Goal: Task Accomplishment & Management: Use online tool/utility

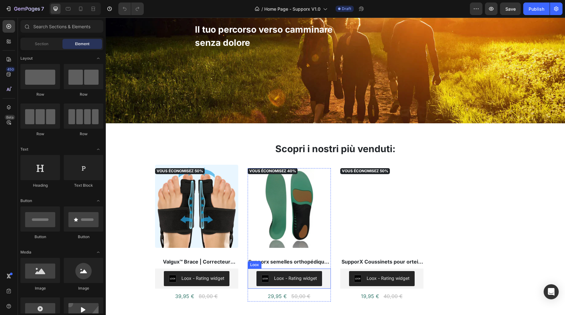
scroll to position [74, 0]
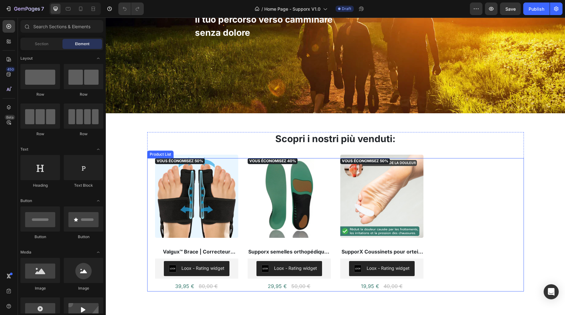
click at [332, 168] on div "VOUS ÉCONOMISEZ 50% Product Badge (P) Images Valgux™ Brace | Correcteur d’ortei…" at bounding box center [335, 224] width 361 height 133
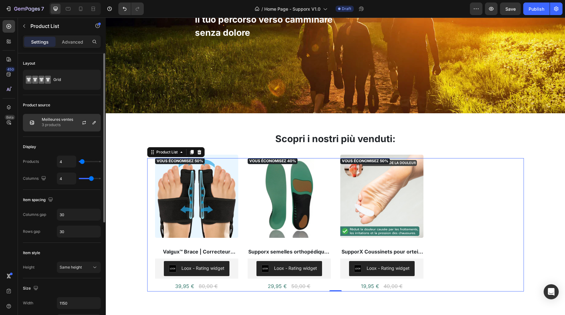
click at [68, 126] on p "3 products" at bounding box center [57, 125] width 31 height 6
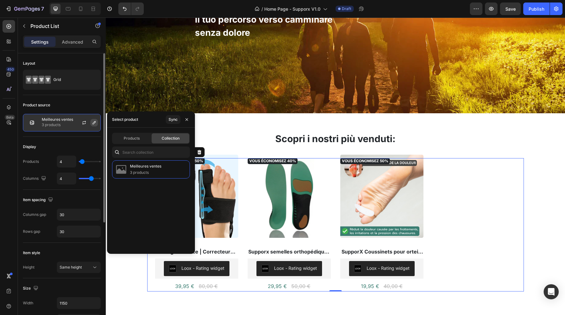
click at [93, 122] on icon "button" at bounding box center [94, 122] width 5 height 5
click at [135, 135] on div "Products" at bounding box center [132, 138] width 38 height 10
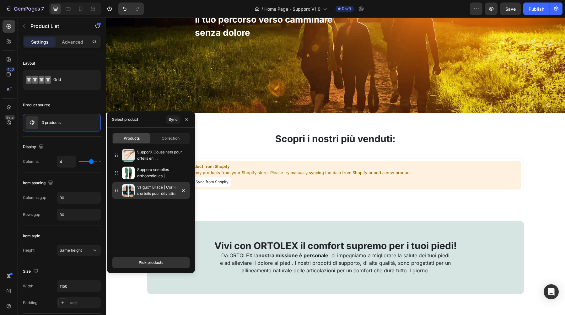
click at [140, 194] on p "Valgux™ Brace | Correcteur d’orteils pour déviation ([MEDICAL_DATA])" at bounding box center [162, 190] width 50 height 13
click at [155, 192] on p "Valgux™ Brace | Correcteur d’orteils pour déviation ([MEDICAL_DATA])" at bounding box center [162, 190] width 50 height 13
click at [148, 254] on div "Pick products" at bounding box center [151, 263] width 88 height 22
click at [146, 264] on div "Pick products" at bounding box center [151, 263] width 24 height 6
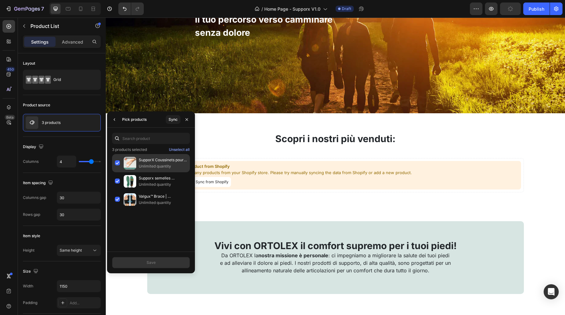
click at [117, 172] on div "SupporX Coussinets pour orteils en [GEOGRAPHIC_DATA] – pour l’alignement des or…" at bounding box center [151, 181] width 78 height 18
click at [147, 263] on div "Save" at bounding box center [151, 263] width 9 height 6
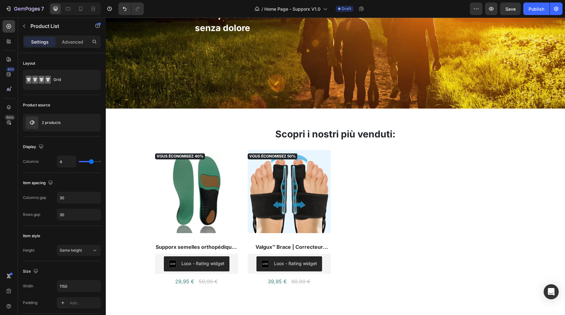
scroll to position [116, 0]
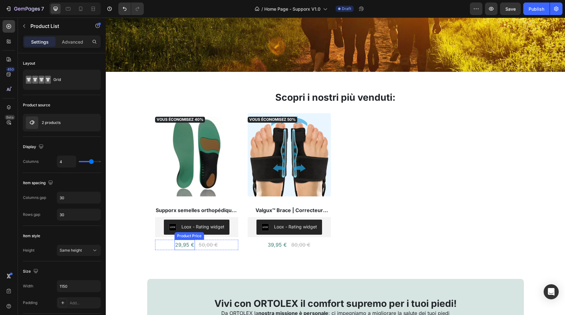
click at [185, 244] on div "29,95 €" at bounding box center [185, 245] width 20 height 10
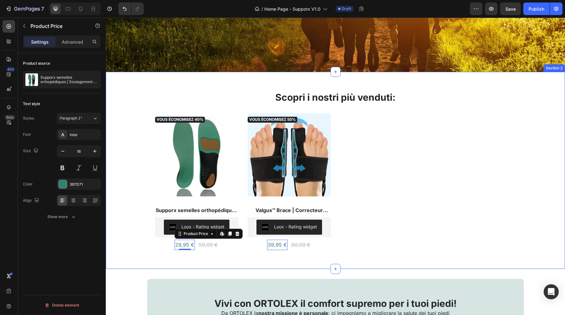
click at [149, 256] on div "Scopri i nostri più venduti: Heading VOUS ÉCONOMISEZ 40% Product Badge (P) Imag…" at bounding box center [335, 170] width 459 height 197
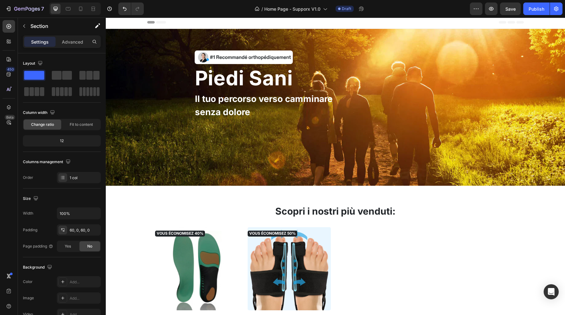
scroll to position [0, 0]
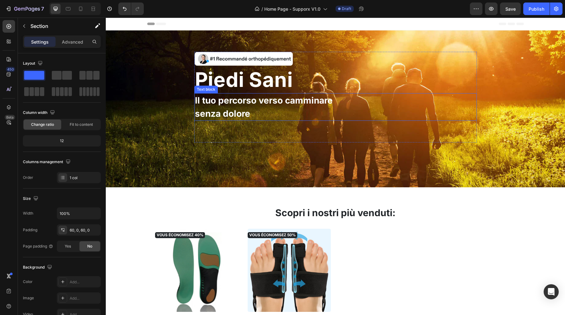
click at [243, 108] on p "senza dolore" at bounding box center [264, 113] width 138 height 13
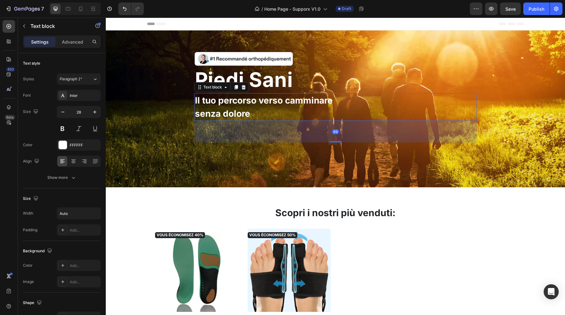
click at [243, 108] on p "senza dolore" at bounding box center [264, 113] width 138 height 13
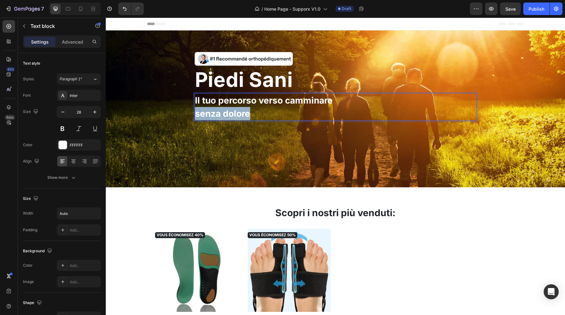
click at [243, 108] on p "senza dolore" at bounding box center [264, 113] width 138 height 13
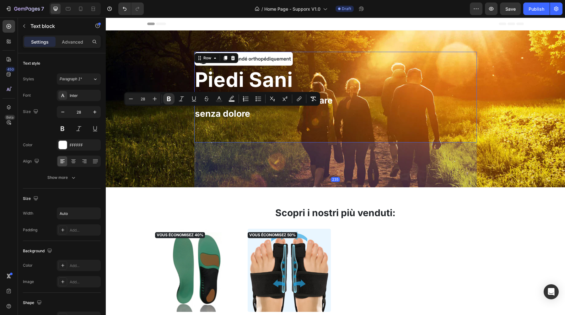
click at [306, 121] on div "Image Piedi Sani Heading Il tuo percorso verso camminare senza dolore Text block" at bounding box center [335, 97] width 283 height 91
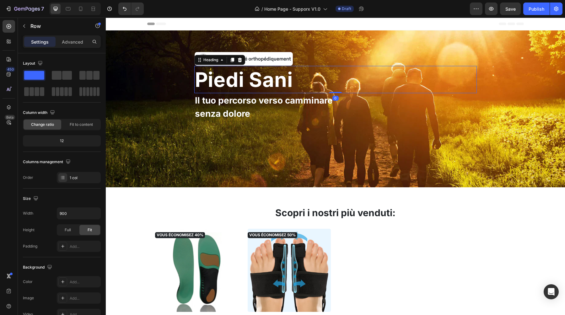
click at [269, 83] on h2 "Piedi Sani" at bounding box center [335, 79] width 283 height 27
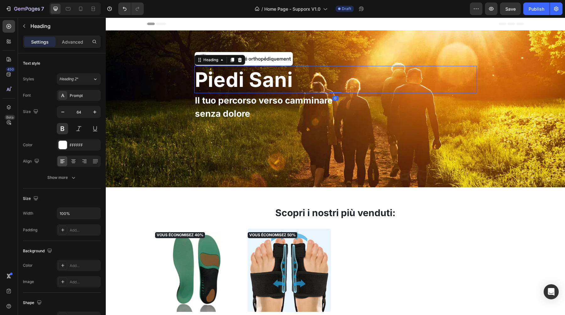
click at [269, 83] on h2 "Piedi Sani" at bounding box center [335, 79] width 283 height 27
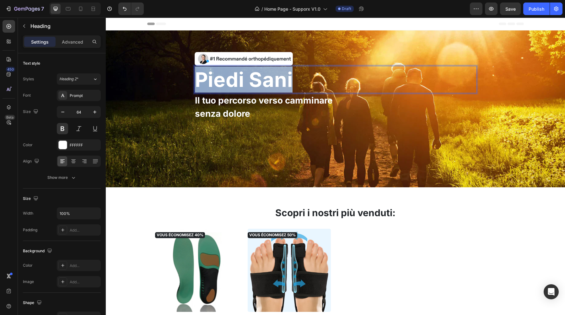
click at [269, 83] on p "Piedi Sani" at bounding box center [335, 80] width 281 height 26
click at [290, 80] on p "Piedi Sani" at bounding box center [335, 80] width 281 height 26
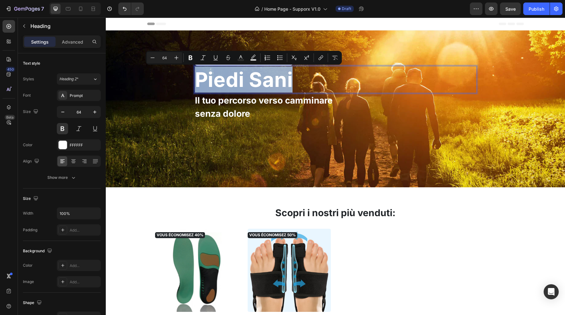
click at [290, 80] on p "Piedi Sani" at bounding box center [335, 80] width 281 height 26
click at [268, 75] on p "Piedi Sani" at bounding box center [335, 80] width 281 height 26
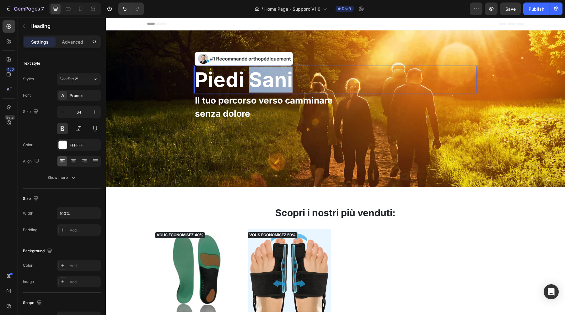
click at [268, 75] on p "Piedi Sani" at bounding box center [335, 80] width 281 height 26
copy p "Piedi Sani"
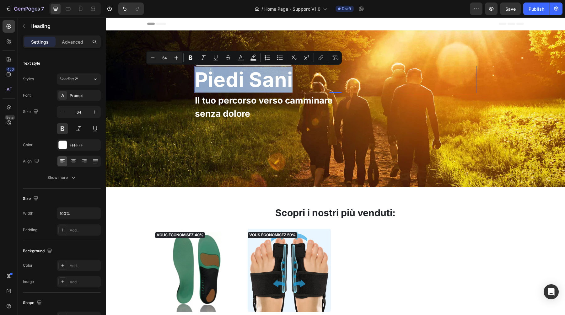
click at [239, 83] on p "Piedi Sani" at bounding box center [335, 80] width 281 height 26
click at [253, 83] on p "Piedi Sani" at bounding box center [335, 80] width 281 height 26
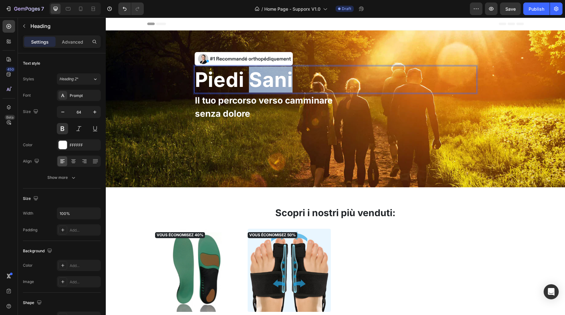
click at [253, 83] on p "Piedi Sani" at bounding box center [335, 80] width 281 height 26
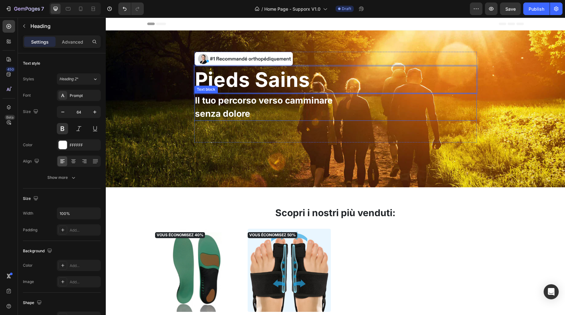
click at [230, 104] on strong "Il tuo percorso verso camminare" at bounding box center [264, 100] width 138 height 11
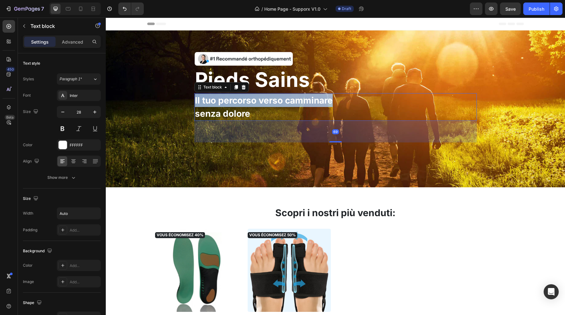
click at [230, 104] on strong "Il tuo percorso verso camminare" at bounding box center [264, 100] width 138 height 11
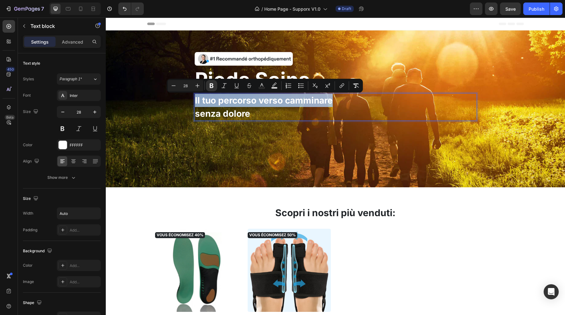
click at [265, 118] on p "senza dolore" at bounding box center [264, 113] width 138 height 13
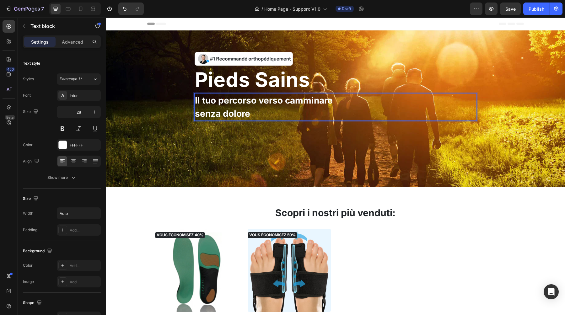
click at [265, 118] on p "senza dolore" at bounding box center [264, 113] width 138 height 13
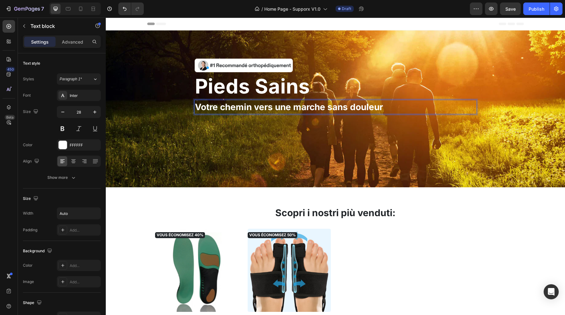
click at [315, 106] on strong "Votre chemin vers une marche sans douleur" at bounding box center [289, 107] width 188 height 11
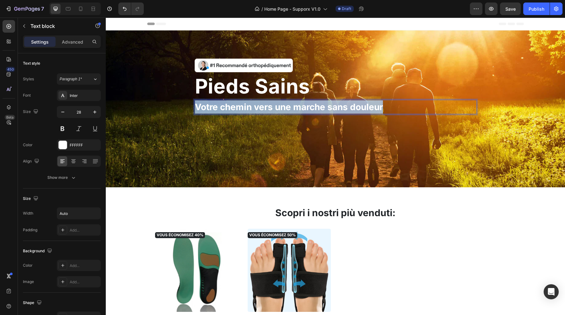
click at [315, 106] on strong "Votre chemin vers une marche sans douleur" at bounding box center [289, 107] width 188 height 11
copy strong "Votre chemin vers une marche sans douleur"
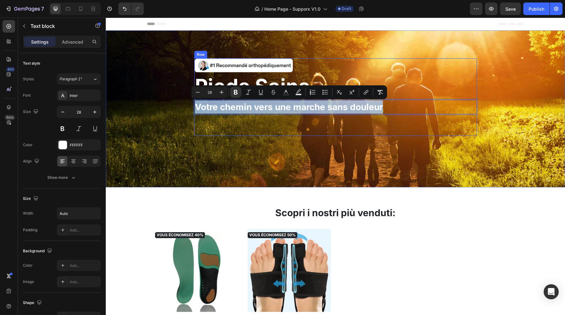
click at [276, 165] on div "Image Pieds Sains Heading Votre chemin vers une marche sans douleur Text block …" at bounding box center [336, 109] width 450 height 202
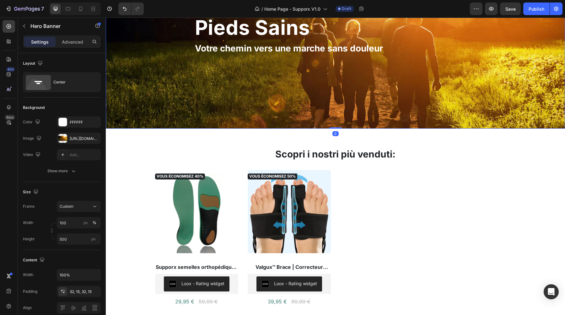
scroll to position [58, 0]
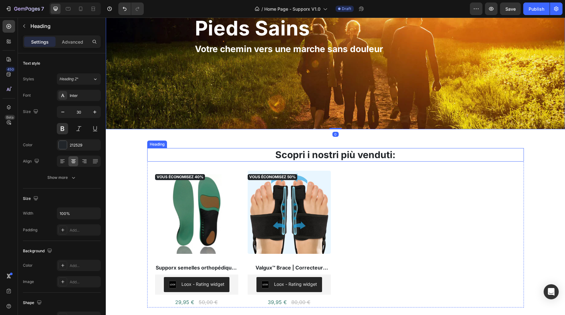
click at [296, 158] on h2 "Scopri i nostri più venduti:" at bounding box center [335, 155] width 377 height 14
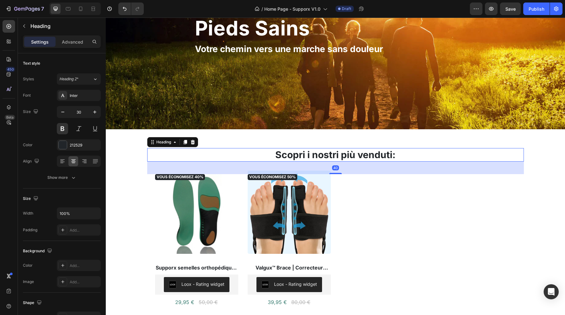
click at [296, 158] on h2 "Scopri i nostri più venduti:" at bounding box center [335, 155] width 377 height 14
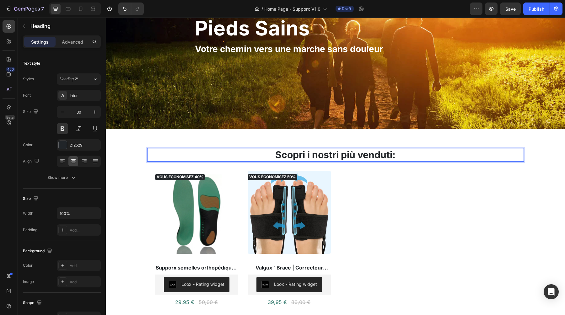
click at [296, 158] on p "Scopri i nostri più venduti:" at bounding box center [336, 155] width 376 height 12
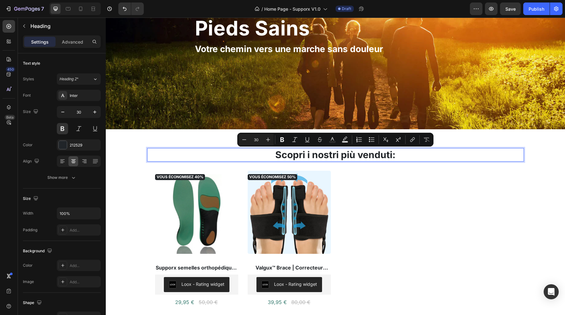
click at [401, 154] on p "Scopri i nostri più venduti:" at bounding box center [336, 155] width 376 height 12
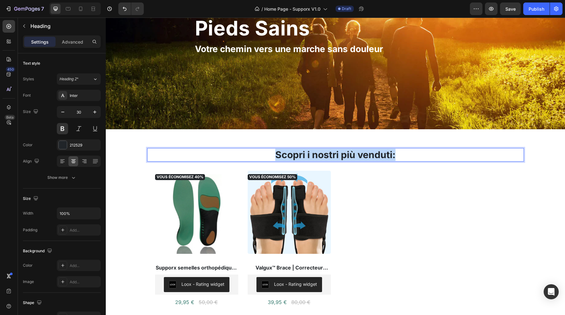
drag, startPoint x: 399, startPoint y: 155, endPoint x: 275, endPoint y: 156, distance: 123.4
click at [275, 156] on p "Scopri i nostri più venduti:" at bounding box center [336, 155] width 376 height 12
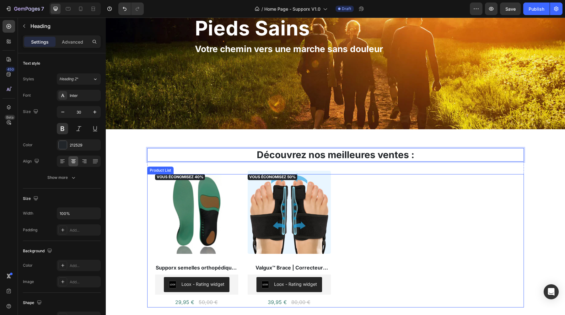
click at [373, 180] on div "VOUS ÉCONOMISEZ 40% Product Badge (P) Images Supporx semelles orthopédiques | S…" at bounding box center [335, 240] width 361 height 133
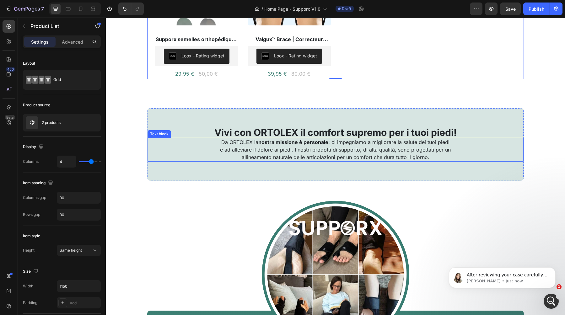
scroll to position [0, 0]
click at [304, 135] on h2 "Vivi con ORTOLEX il comfort supremo per i tuoi piedi!" at bounding box center [336, 132] width 376 height 11
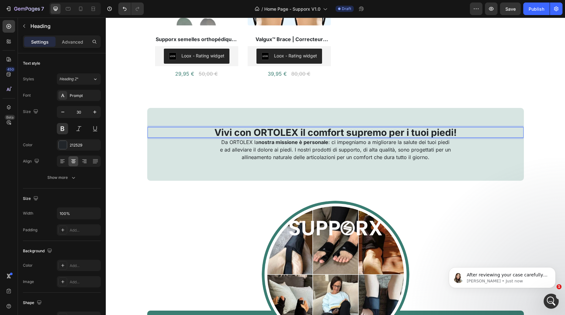
click at [306, 135] on h2 "Vivi con ORTOLEX il comfort supremo per i tuoi piedi!" at bounding box center [336, 132] width 376 height 11
click at [306, 135] on p "Vivi con ORTOLEX il comfort supremo per i tuoi piedi!" at bounding box center [335, 132] width 375 height 9
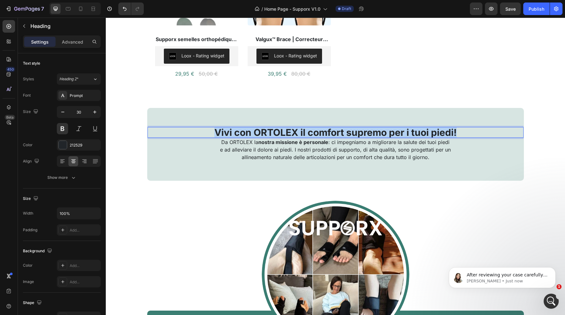
click at [306, 135] on p "Vivi con ORTOLEX il comfort supremo per i tuoi piedi!" at bounding box center [335, 132] width 375 height 9
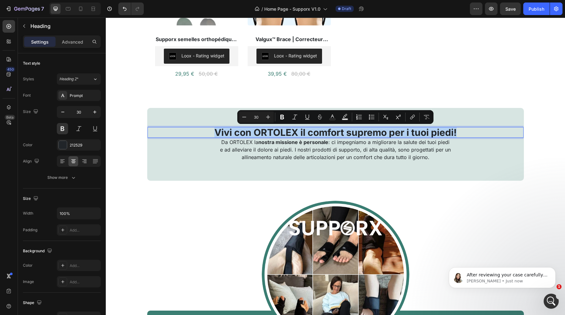
click at [259, 132] on p "Vivi con ORTOLEX il comfort supremo per i tuoi piedi!" at bounding box center [335, 132] width 375 height 9
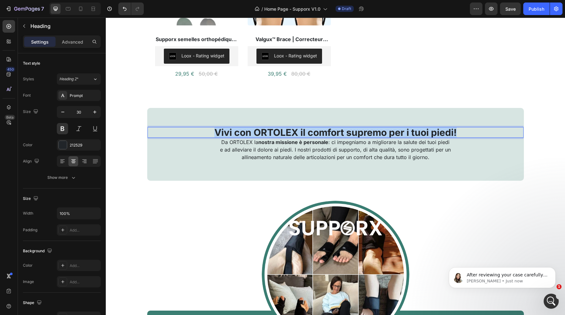
click at [259, 132] on p "Vivi con ORTOLEX il comfort supremo per i tuoi piedi!" at bounding box center [335, 132] width 375 height 9
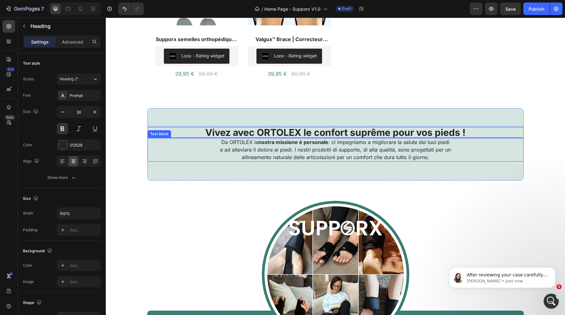
click at [275, 144] on strong "nostra missione è personale" at bounding box center [293, 142] width 70 height 6
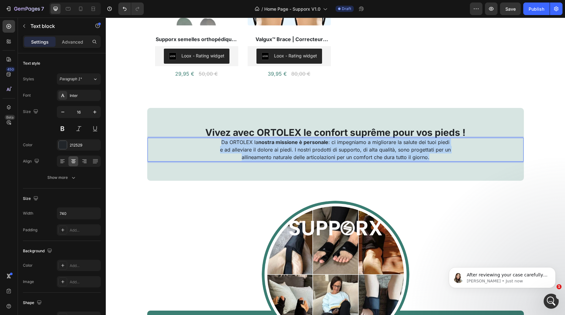
click at [275, 144] on strong "nostra missione è personale" at bounding box center [293, 142] width 70 height 6
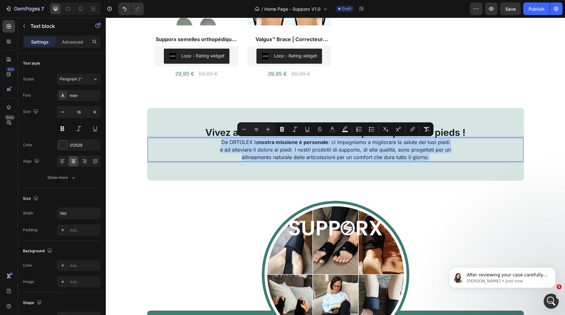
copy p "Da ORTOLEX la nostra missione è personale : ci impegniamo a migliorare la salut…"
click at [266, 152] on p "Da ORTOLEX la nostra missione è personale : ci impegniamo a migliorare la salut…" at bounding box center [335, 149] width 231 height 23
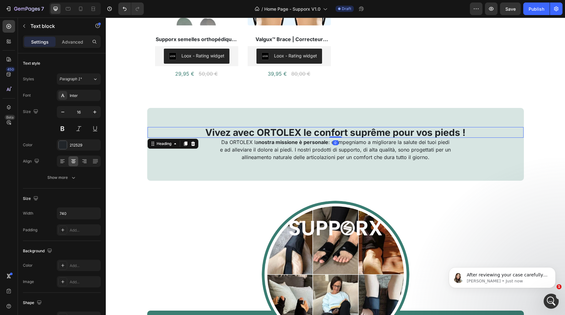
click at [272, 134] on p "Vivez avec ORTOLEX le confort suprême pour vos pieds !" at bounding box center [335, 132] width 375 height 9
click at [277, 131] on p "Vivez avec ORTOLEX le confort suprême pour vos pieds !" at bounding box center [335, 132] width 375 height 9
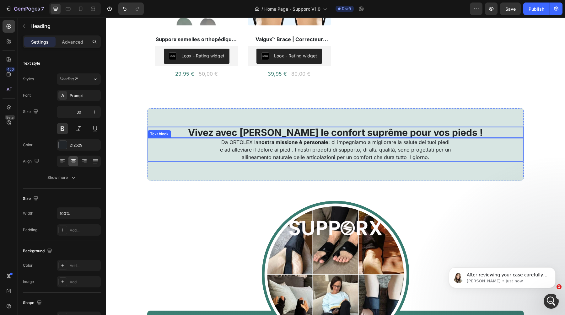
click at [300, 140] on strong "nostra missione è personale" at bounding box center [293, 142] width 70 height 6
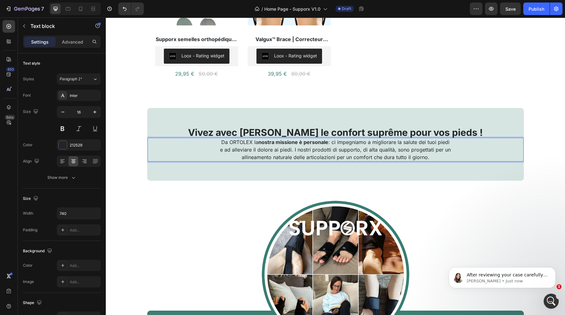
click at [265, 147] on p "Da ORTOLEX la nostra missione è personale : ci impegniamo a migliorare la salut…" at bounding box center [335, 149] width 231 height 23
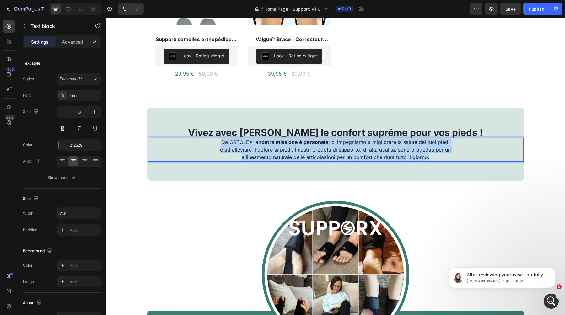
click at [265, 147] on p "Da ORTOLEX la nostra missione è personale : ci impegniamo a migliorare la salut…" at bounding box center [335, 149] width 231 height 23
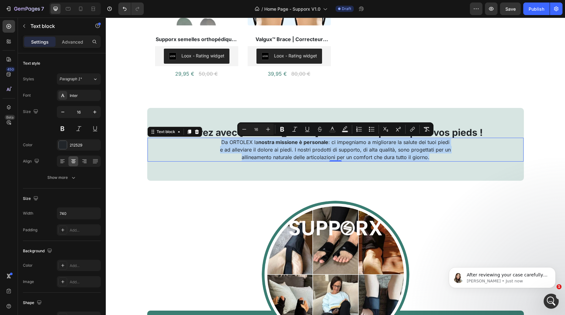
click at [249, 144] on p "Da ORTOLEX la nostra missione è personale : ci impegniamo a migliorare la salut…" at bounding box center [335, 149] width 231 height 23
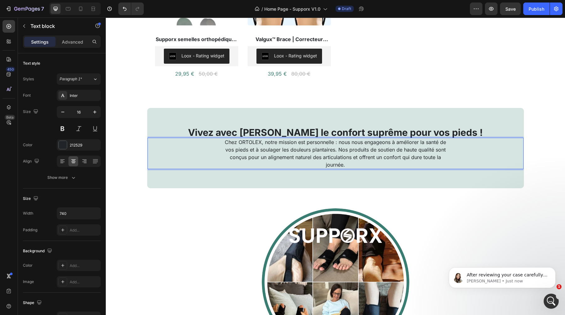
click at [281, 142] on p "Chez ORTOLEX, notre mission est personnelle : nous nous engageons à améliorer l…" at bounding box center [335, 153] width 231 height 30
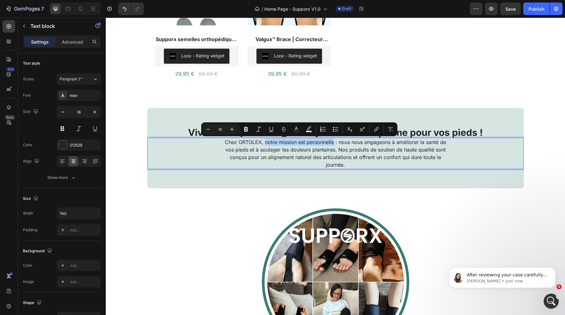
drag, startPoint x: 264, startPoint y: 142, endPoint x: 333, endPoint y: 143, distance: 69.4
click at [333, 143] on p "Chez ORTOLEX, notre mission est personnelle : nous nous engageons à améliorer l…" at bounding box center [335, 153] width 231 height 30
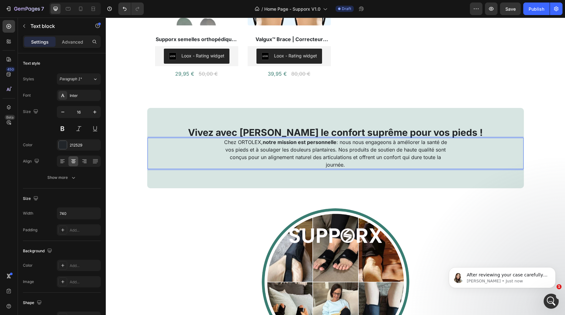
click at [278, 153] on p "Chez ORTOLEX, notre mission est personnelle : nous nous engageons à améliorer l…" at bounding box center [335, 153] width 231 height 30
click at [243, 142] on p "Chez ORTOLEX, notre mission est personnelle : nous nous engageons à améliorer l…" at bounding box center [335, 153] width 231 height 30
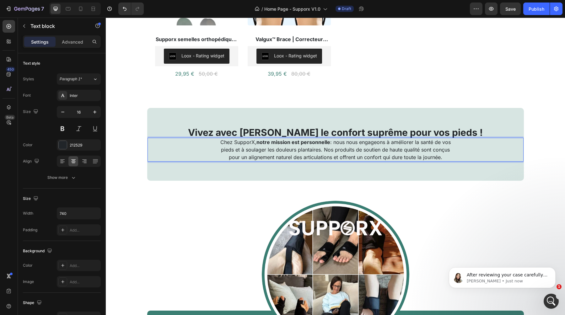
click at [249, 142] on p "Chez SupporX, notre mission est personnelle : nous nous engageons à améliorer l…" at bounding box center [335, 149] width 231 height 23
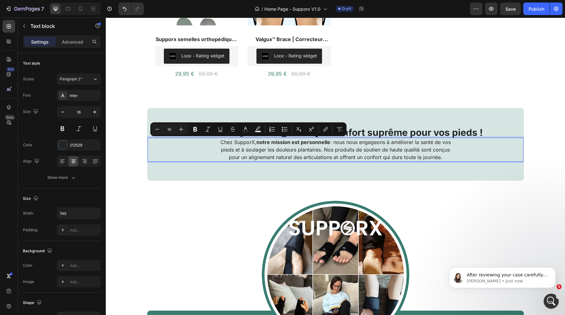
click at [252, 160] on p "Chez SupporX, notre mission est personnelle : nous nous engageons à améliorer l…" at bounding box center [335, 149] width 231 height 23
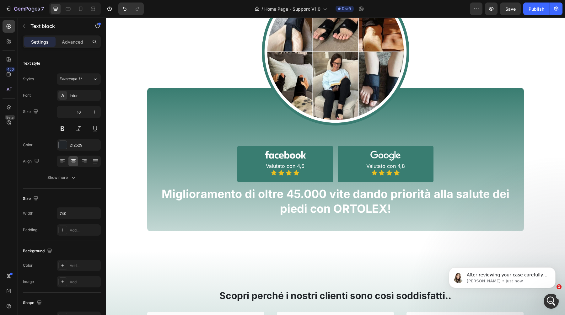
scroll to position [520, 0]
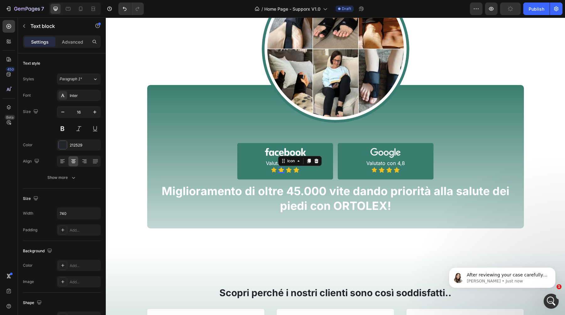
click at [282, 168] on icon at bounding box center [281, 170] width 6 height 6
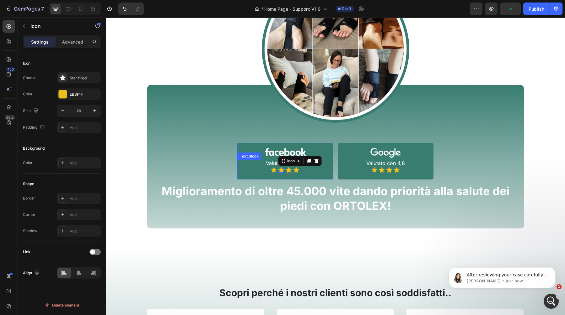
click at [262, 161] on p "Valutato con 4,6" at bounding box center [285, 163] width 95 height 5
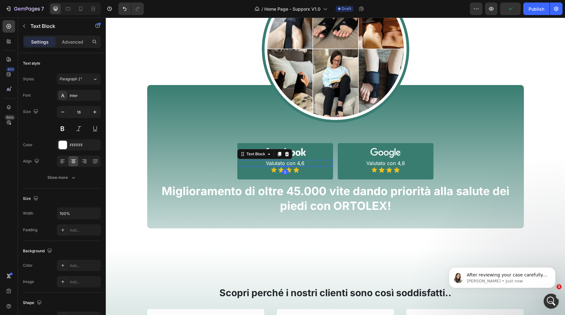
click at [275, 161] on p "Valutato con 4,6" at bounding box center [285, 163] width 95 height 5
copy p "Valutato con 4,6"
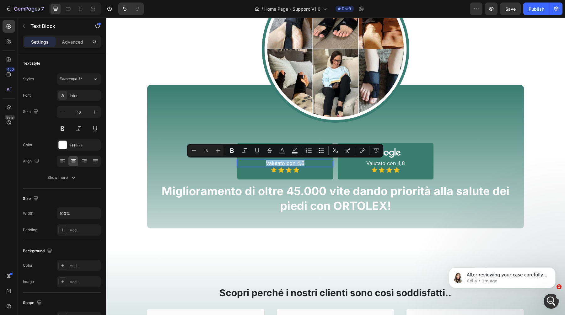
click at [220, 160] on div "Image Valutato con 4,6 Text Block 2 Icon Icon Icon Icon Icon List Row Image Val…" at bounding box center [335, 156] width 367 height 133
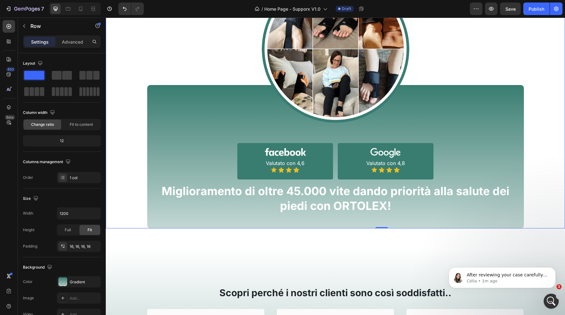
click at [286, 162] on p "Valutato con 4,6" at bounding box center [285, 163] width 95 height 5
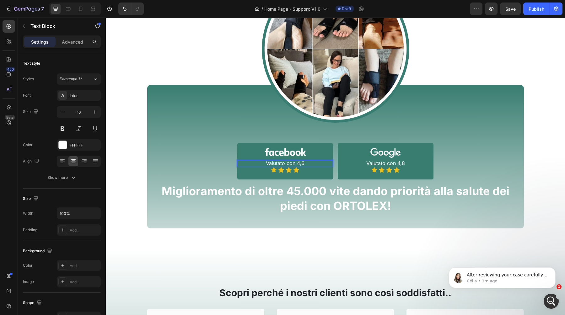
click at [286, 162] on p "Valutato con 4,6" at bounding box center [285, 163] width 95 height 5
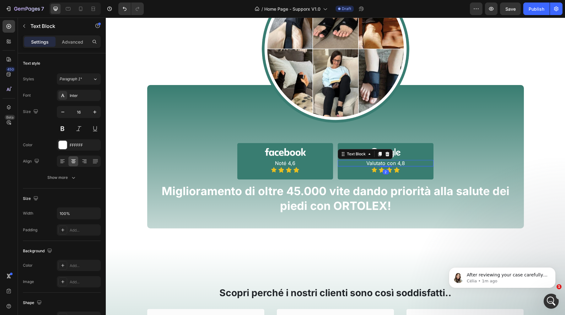
click at [386, 162] on p "Valutato con 4,8" at bounding box center [386, 163] width 95 height 5
click at [452, 165] on div "Image Noté 4,6 Text Block Icon Icon Icon Icon Icon List Row Image Noté 4,8 Text…" at bounding box center [335, 156] width 367 height 133
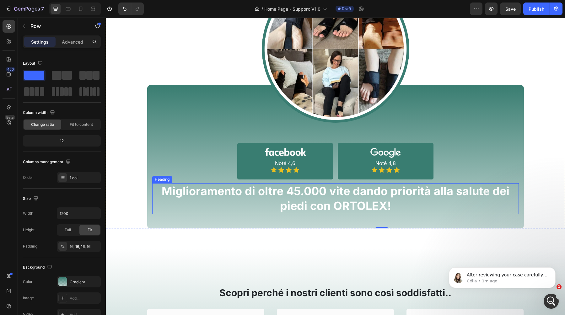
click at [350, 194] on h2 "Miglioramento di oltre 45.000 vite dando priorità alla salute dei piedi con ORT…" at bounding box center [335, 198] width 367 height 31
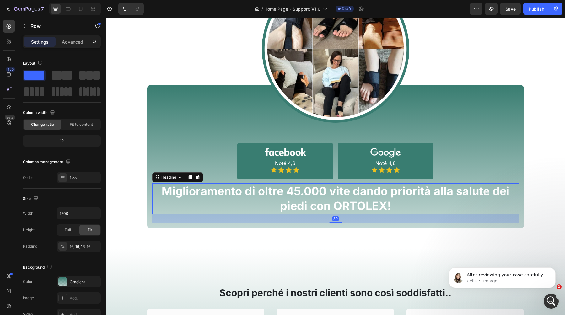
click at [350, 194] on h2 "Miglioramento di oltre 45.000 vite dando priorità alla salute dei piedi con ORT…" at bounding box center [335, 198] width 367 height 31
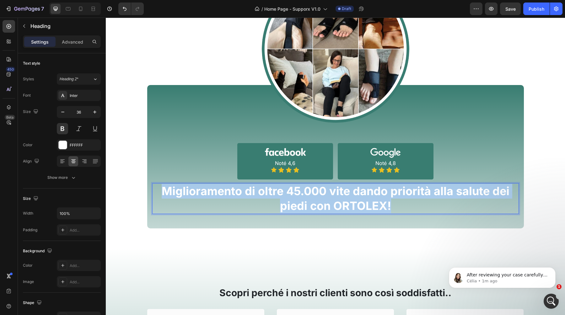
click at [350, 194] on p "Miglioramento di oltre 45.000 vite dando priorità alla salute dei piedi con ORT…" at bounding box center [336, 199] width 366 height 30
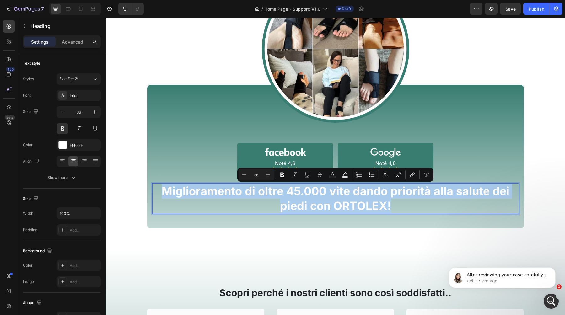
click at [344, 202] on p "Miglioramento di oltre 45.000 vite dando priorità alla salute dei piedi con ORT…" at bounding box center [336, 199] width 366 height 30
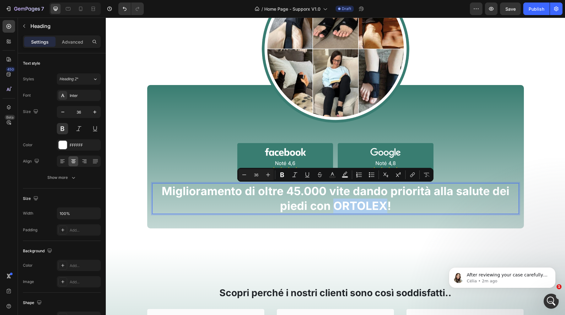
click at [344, 202] on p "Miglioramento di oltre 45.000 vite dando priorità alla salute dei piedi con ORT…" at bounding box center [336, 199] width 366 height 30
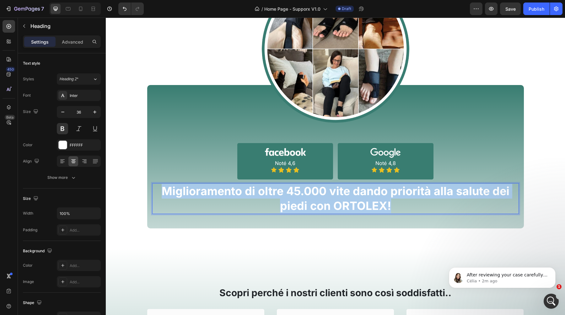
click at [344, 202] on p "Miglioramento di oltre 45.000 vite dando priorità alla salute dei piedi con ORT…" at bounding box center [336, 199] width 366 height 30
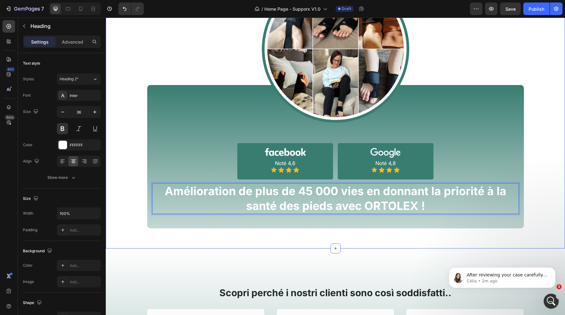
click at [285, 232] on div "Image Image Noté 4,6 Text Block Icon Icon Icon Icon Icon List Row Image Noté 4,…" at bounding box center [335, 107] width 459 height 284
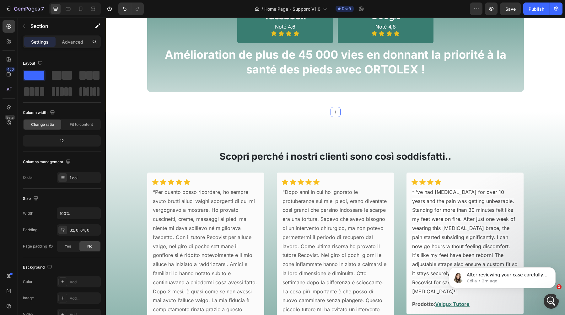
scroll to position [667, 0]
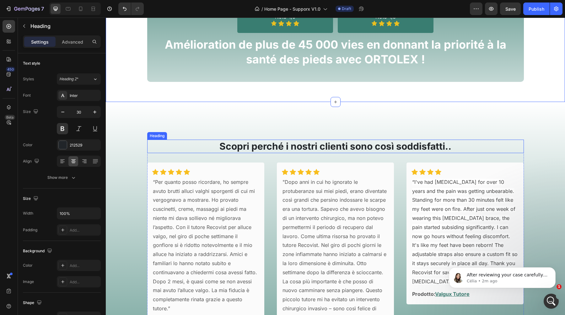
click at [294, 150] on h2 "Scopri perché i nostri clienti sono così soddisfatti.." at bounding box center [335, 147] width 377 height 14
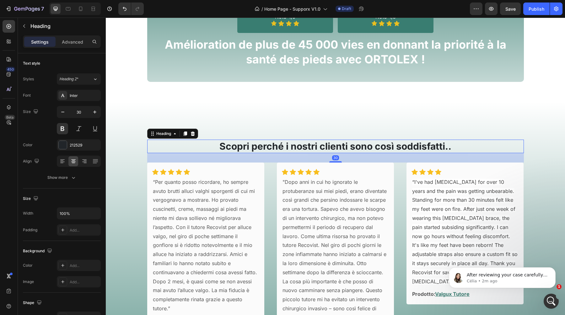
click at [294, 150] on h2 "Scopri perché i nostri clienti sono così soddisfatti.." at bounding box center [335, 147] width 377 height 14
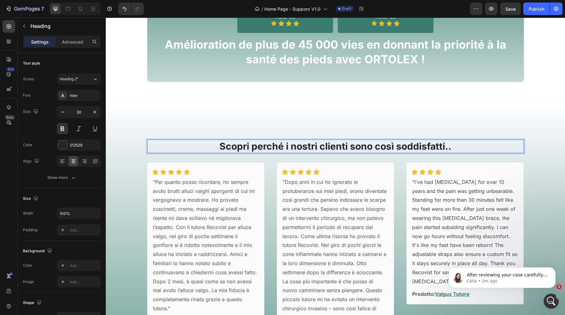
click at [294, 150] on p "Scopri perché i nostri clienti sono così soddisfatti.." at bounding box center [336, 146] width 376 height 12
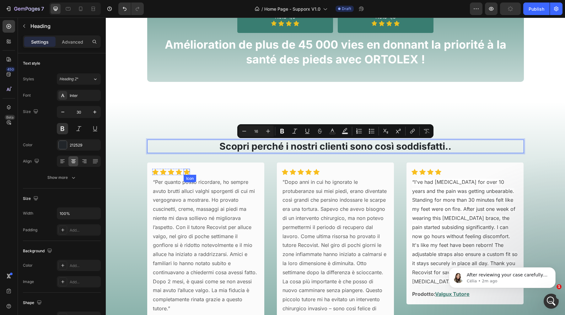
click at [187, 171] on icon at bounding box center [187, 172] width 6 height 6
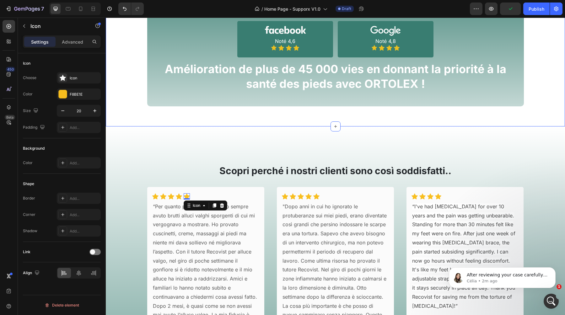
scroll to position [626, 0]
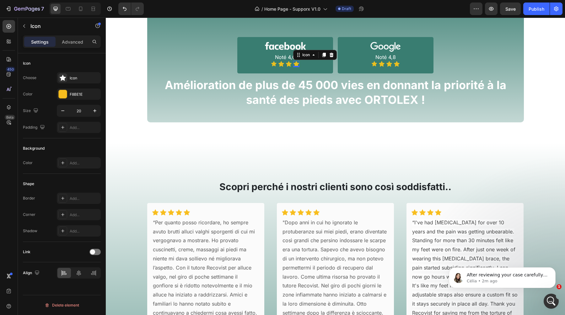
click at [297, 65] on div "Icon 0" at bounding box center [296, 64] width 6 height 6
click at [86, 94] on div "EBBF1F" at bounding box center [79, 95] width 18 height 6
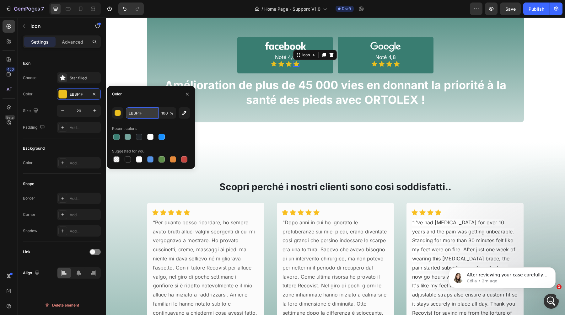
click at [139, 112] on input "EBBF1F" at bounding box center [142, 112] width 33 height 11
click at [154, 212] on icon at bounding box center [155, 212] width 6 height 6
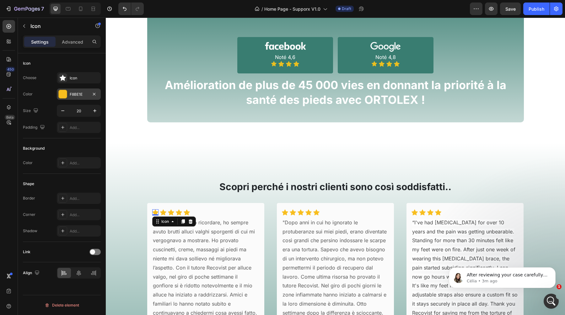
click at [73, 97] on div "F8BE1E" at bounding box center [79, 95] width 18 height 6
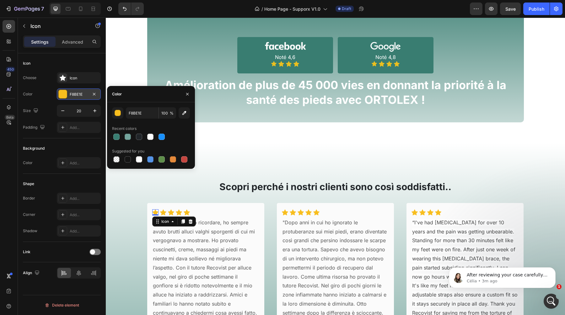
click at [73, 97] on div "F8BE1E" at bounding box center [79, 95] width 18 height 6
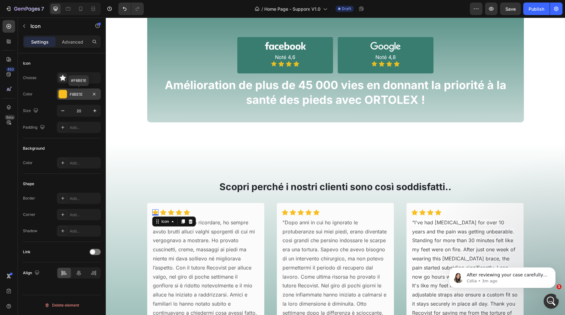
click at [76, 93] on div "F8BE1E" at bounding box center [79, 95] width 18 height 6
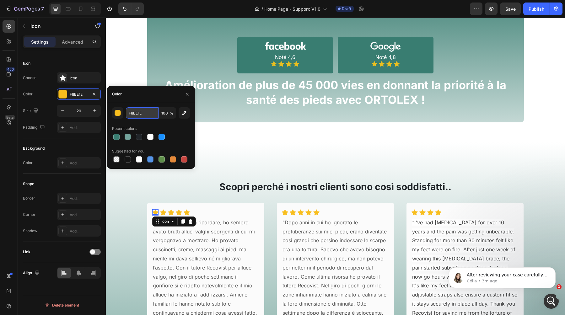
click at [136, 112] on input "F8BE1E" at bounding box center [142, 112] width 33 height 11
paste input "EBBF1F"
type input "F8BE1E"
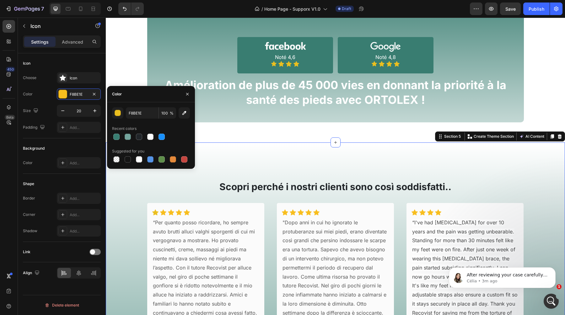
click at [211, 148] on div "Scopri perché i nostri clienti sono così soddisfatti.. Heading Icon Icon Icon I…" at bounding box center [335, 269] width 459 height 252
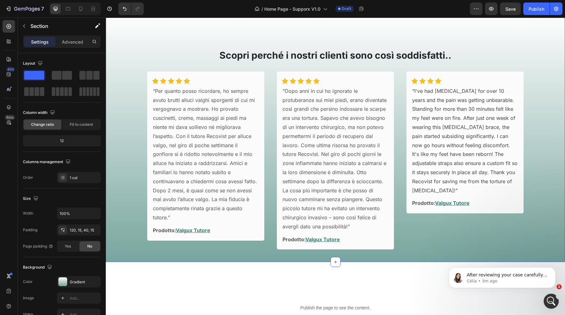
scroll to position [757, 0]
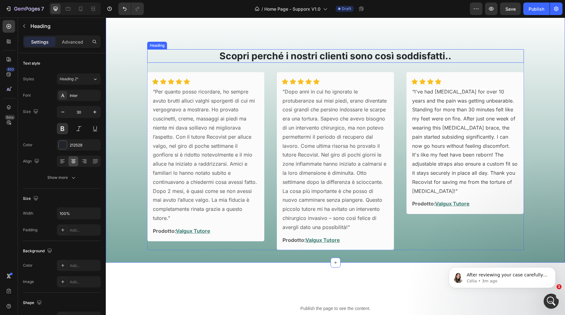
click at [358, 57] on p "Scopri perché i nostri clienti sono così soddisfatti.." at bounding box center [336, 56] width 376 height 12
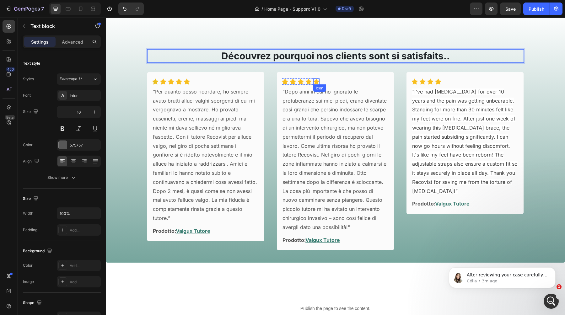
click at [306, 91] on div ""Dopo anni in cui ho ignorato le protuberanze sui miei piedi, erano diventate c…" at bounding box center [335, 160] width 107 height 146
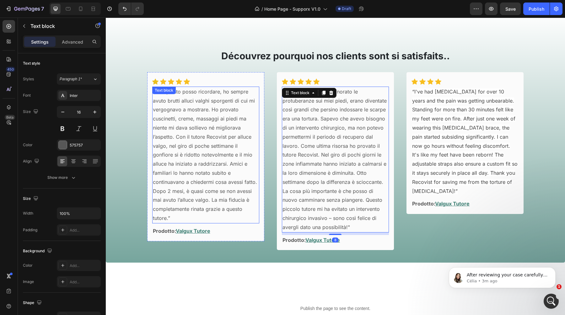
click at [199, 139] on p "“Per quanto posso ricordare, ho sempre avuto brutti alluci valghi sporgenti di …" at bounding box center [206, 155] width 106 height 136
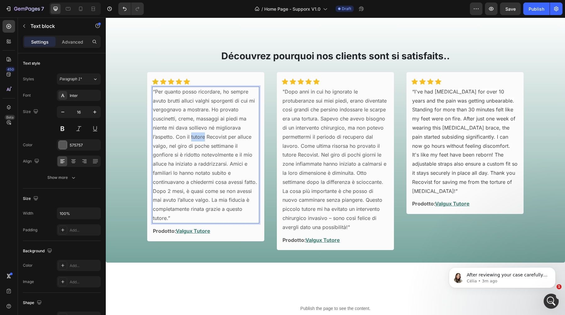
click at [199, 139] on p "“Per quanto posso ricordare, ho sempre avuto brutti alluci valghi sporgenti di …" at bounding box center [206, 155] width 106 height 136
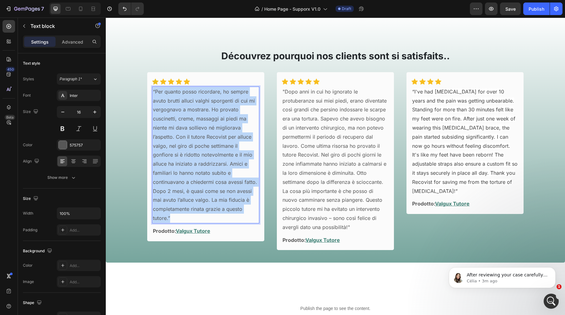
click at [199, 139] on p "“Per quanto posso ricordare, ho sempre avuto brutti alluci valghi sporgenti di …" at bounding box center [206, 155] width 106 height 136
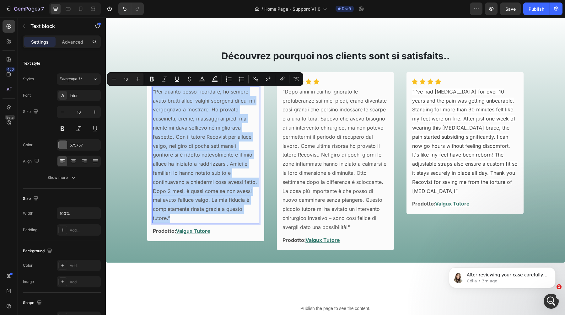
copy p "“Per quanto posso ricordare, ho sempre avuto brutti alluci valghi sporgenti di …"
click at [189, 156] on p "“Per quanto posso ricordare, ho sempre avuto brutti alluci valghi sporgenti di …" at bounding box center [206, 155] width 106 height 136
click at [201, 155] on p "“Per quanto posso ricordare, ho sempre avuto brutti alluci valghi sporgenti di …" at bounding box center [206, 155] width 106 height 136
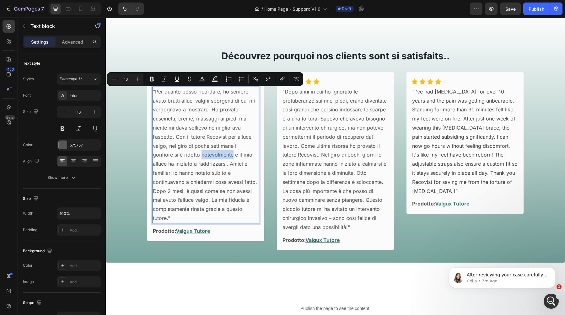
click at [201, 155] on p "“Per quanto posso ricordare, ho sempre avuto brutti alluci valghi sporgenti di …" at bounding box center [206, 155] width 106 height 136
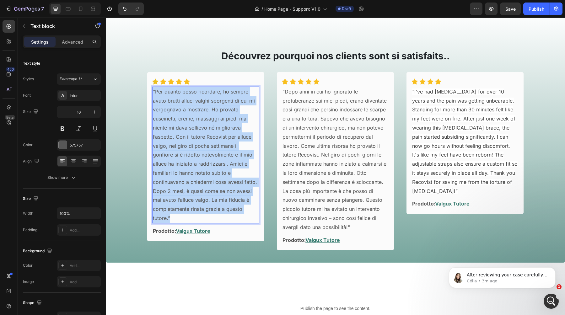
click at [201, 155] on p "“Per quanto posso ricordare, ho sempre avuto brutti alluci valghi sporgenti di …" at bounding box center [206, 155] width 106 height 136
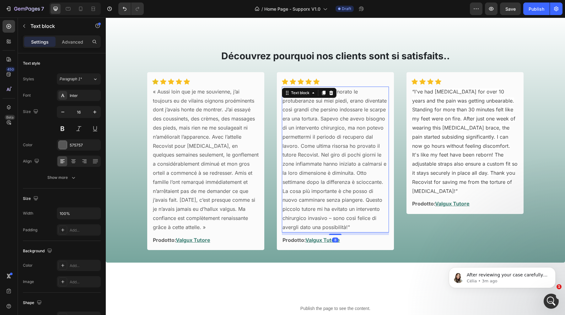
click at [364, 198] on p ""Dopo anni in cui ho ignorato le protuberanze sui miei piedi, erano diventate c…" at bounding box center [336, 159] width 106 height 145
click at [355, 221] on p ""Dopo anni in cui ho ignorato le protuberanze sui miei piedi, erano diventate c…" at bounding box center [336, 159] width 106 height 145
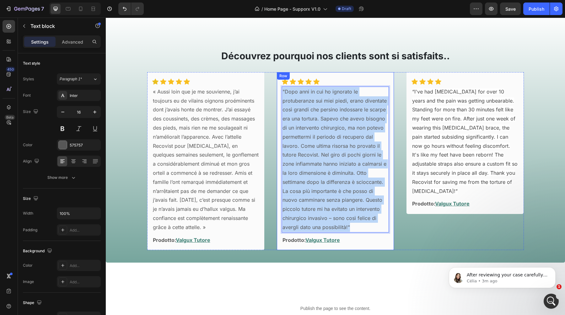
drag, startPoint x: 355, startPoint y: 226, endPoint x: 279, endPoint y: 92, distance: 154.9
click at [279, 92] on div "Icon Icon Icon Icon Icon Row Row "Dopo anni in cui ho ignorato le protuberanze …" at bounding box center [335, 161] width 117 height 178
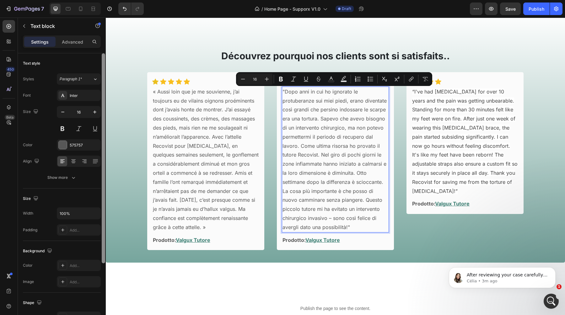
copy p "« Aussi loin que je me souvienne, j’ai toujours eu de vilains oignons proéminen…"
click at [314, 175] on p ""Dopo anni in cui ho ignorato le protuberanze sui miei piedi, erano diventate c…" at bounding box center [336, 159] width 106 height 145
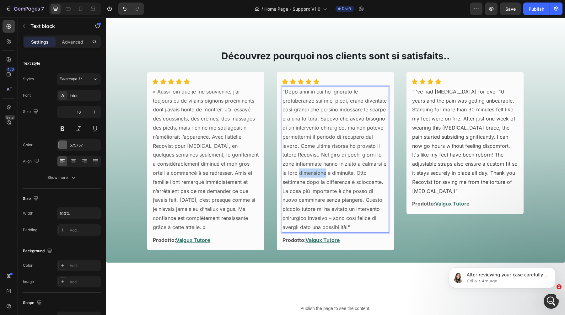
click at [314, 175] on p ""Dopo anni in cui ho ignorato le protuberanze sui miei piedi, erano diventate c…" at bounding box center [336, 159] width 106 height 145
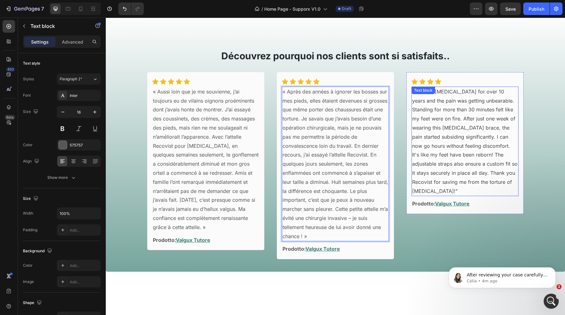
click at [417, 141] on p "“I've had [MEDICAL_DATA] for over 10 years and the pain was getting unbearable.…" at bounding box center [465, 141] width 106 height 109
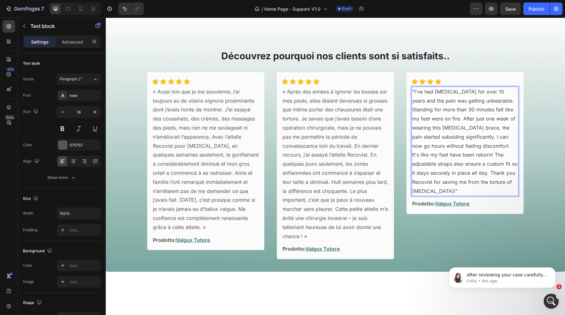
click at [471, 141] on p "“I've had [MEDICAL_DATA] for over 10 years and the pain was getting unbearable.…" at bounding box center [465, 141] width 106 height 109
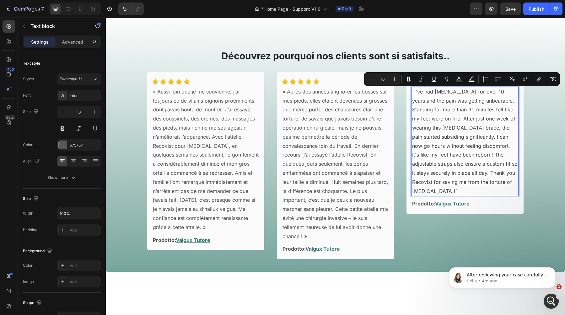
click at [485, 171] on span "“I've had [MEDICAL_DATA] for over 10 years and the pain was getting unbearable.…" at bounding box center [465, 142] width 106 height 106
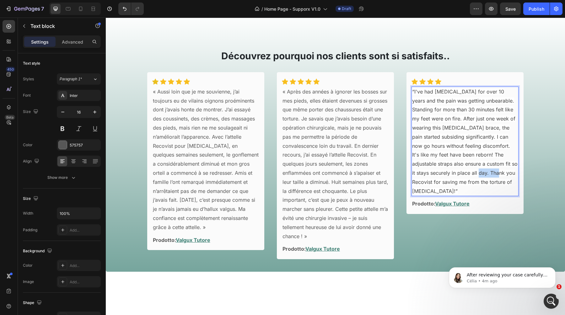
click at [485, 171] on span "“I've had [MEDICAL_DATA] for over 10 years and the pain was getting unbearable.…" at bounding box center [465, 142] width 106 height 106
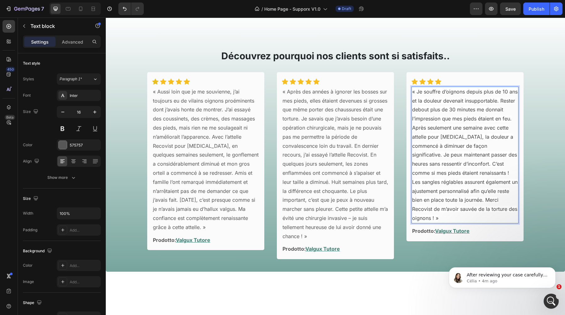
click at [421, 208] on span "« Je souffre d’oignons depuis plus de 10 ans et la douleur devenait insupportab…" at bounding box center [465, 155] width 106 height 133
click at [160, 148] on p "« Aussi loin que je me souvienne, j’ai toujours eu de vilains oignons proéminen…" at bounding box center [206, 159] width 106 height 145
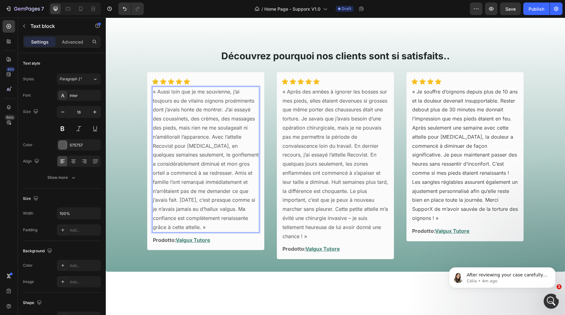
click at [162, 144] on p "« Aussi loin que je me souvienne, j’ai toujours eu de vilains oignons proéminen…" at bounding box center [206, 159] width 106 height 145
click at [353, 153] on p "« Après des années à ignorer les bosses sur mes pieds, elles étaient devenues s…" at bounding box center [336, 164] width 106 height 154
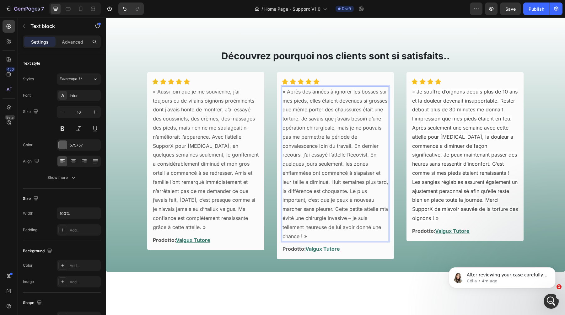
click at [353, 154] on p "« Après des années à ignorer les bosses sur mes pieds, elles étaient devenues s…" at bounding box center [336, 164] width 106 height 154
click at [511, 12] on div "Save" at bounding box center [511, 9] width 10 height 7
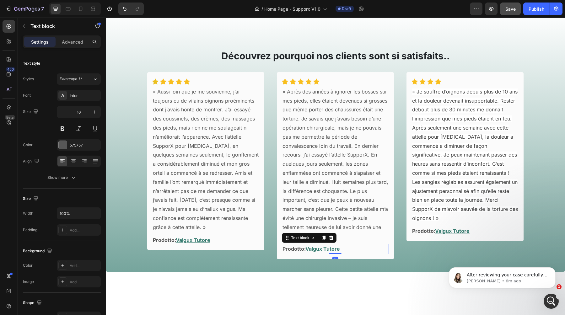
click at [295, 249] on strong "Prodotto:" at bounding box center [294, 249] width 23 height 6
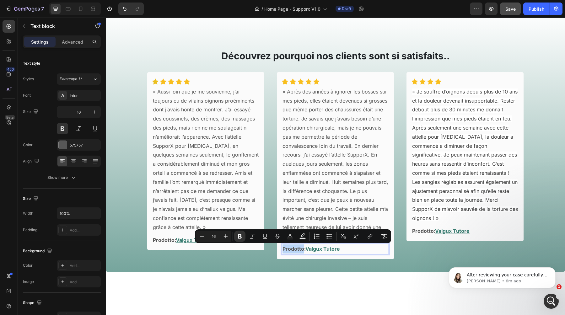
copy strong "Prodotto"
click at [182, 248] on div "Icon Icon Icon Icon Icon Row Row « Aussi loin que je me souvienne, j’ai toujour…" at bounding box center [205, 161] width 117 height 178
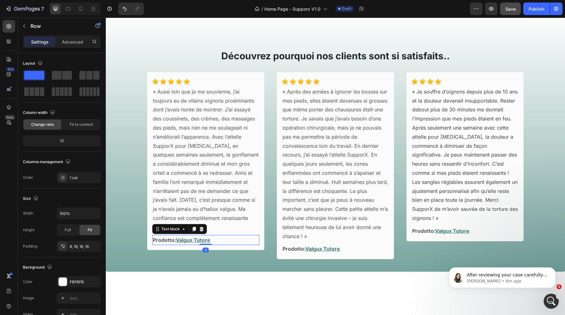
click at [225, 240] on p "Prodotto: Valgux Tutore" at bounding box center [206, 240] width 106 height 9
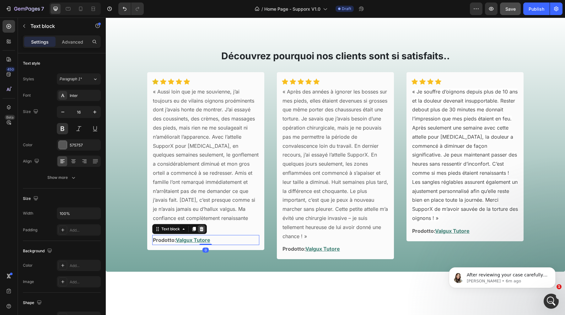
click at [203, 230] on icon at bounding box center [201, 229] width 4 height 4
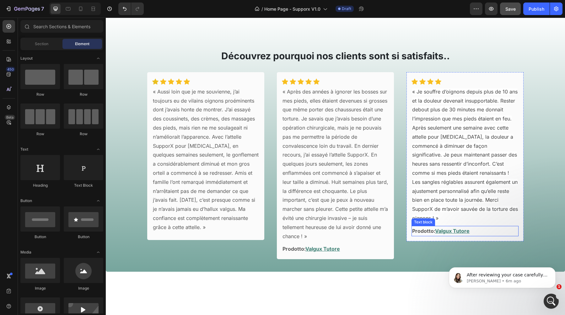
click at [495, 232] on p "Prodotto: Valgux Tutore" at bounding box center [465, 231] width 106 height 9
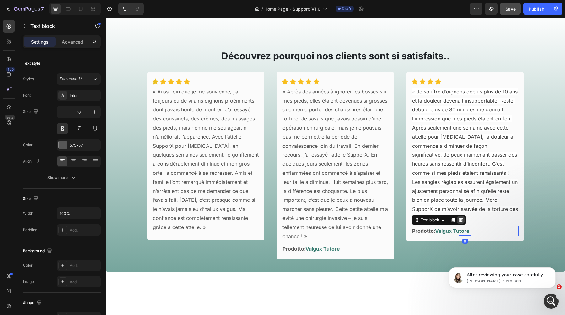
click at [461, 222] on icon at bounding box center [461, 220] width 4 height 4
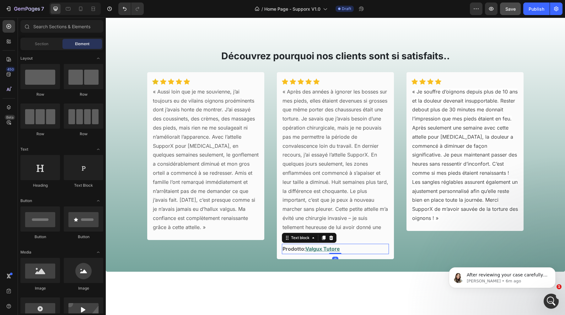
click at [297, 249] on strong "Prodotto:" at bounding box center [294, 249] width 23 height 6
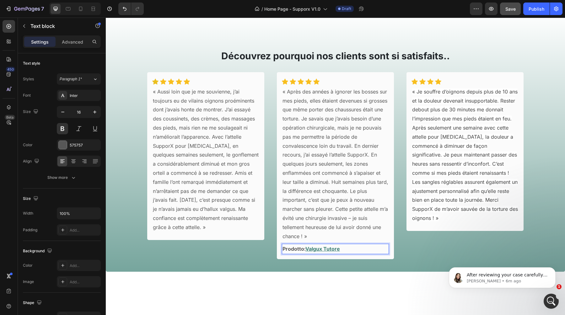
click at [290, 249] on strong "Prodotto:" at bounding box center [294, 249] width 23 height 6
click at [347, 247] on p "Produit: Valgux Tutore" at bounding box center [336, 249] width 106 height 9
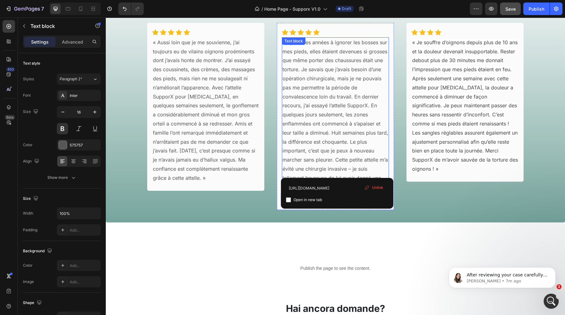
scroll to position [848, 0]
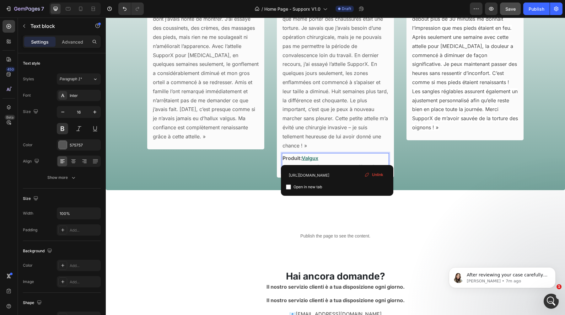
click at [345, 157] on p "Produit: Valgux Tutorehttps://[DOMAIN_NAME][URL]" at bounding box center [336, 163] width 106 height 18
click at [356, 173] on span "Unlink" at bounding box center [360, 175] width 11 height 6
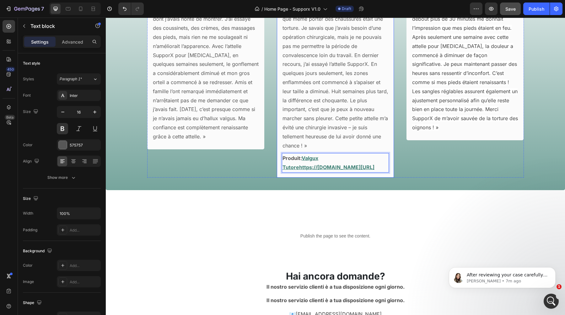
drag, startPoint x: 327, startPoint y: 175, endPoint x: 281, endPoint y: 170, distance: 45.5
click at [281, 170] on div "Icon Icon Icon Icon Icon Row Row « Après des années à ignorer les bosses sur me…" at bounding box center [335, 79] width 117 height 196
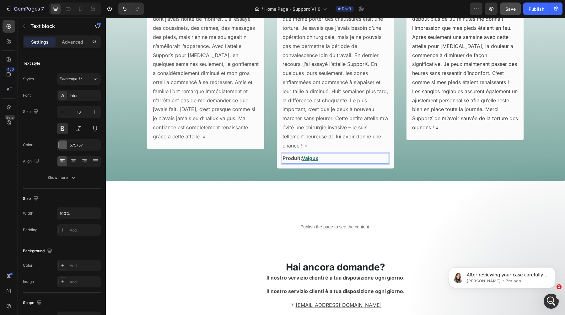
click at [328, 158] on p "Produit: Valgux" at bounding box center [336, 158] width 106 height 9
drag, startPoint x: 325, startPoint y: 158, endPoint x: 304, endPoint y: 158, distance: 20.4
click at [304, 158] on p "Produit: Valgux" at bounding box center [336, 158] width 106 height 9
click at [336, 157] on u "Valgux™ Brace" at bounding box center [319, 158] width 35 height 6
click at [323, 158] on u "Valgux™ Brace" at bounding box center [319, 158] width 35 height 6
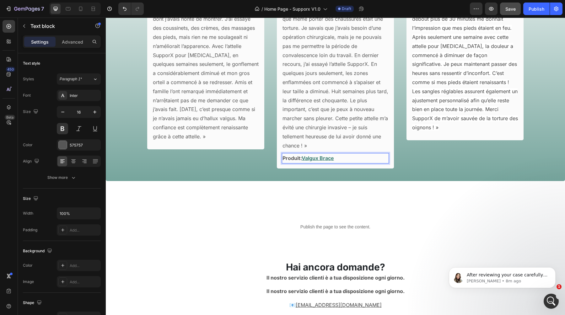
click at [337, 158] on p "Produit: Valgux Brace" at bounding box center [336, 158] width 106 height 9
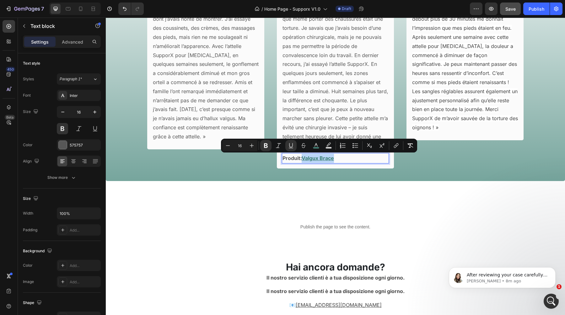
drag, startPoint x: 337, startPoint y: 158, endPoint x: 304, endPoint y: 159, distance: 33.3
click at [304, 159] on p "Produit: Valgux Brace" at bounding box center [336, 158] width 106 height 9
click at [398, 148] on icon "Editor contextual toolbar" at bounding box center [396, 146] width 6 height 6
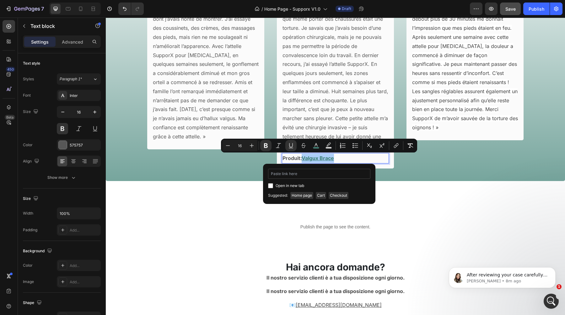
click at [300, 176] on input "Editor contextual toolbar" at bounding box center [319, 174] width 102 height 10
type input "[URL][DOMAIN_NAME]"
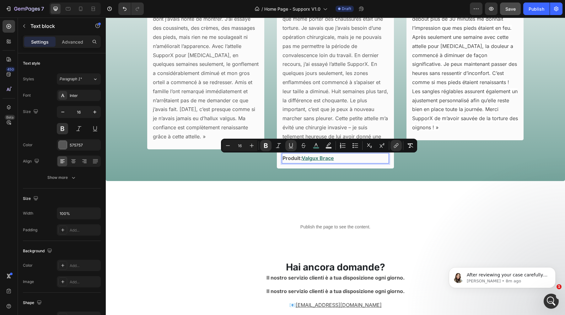
click at [344, 185] on div "Publish the page to see the content. Custom Code Hai ancora domande? Heading Il…" at bounding box center [335, 253] width 459 height 144
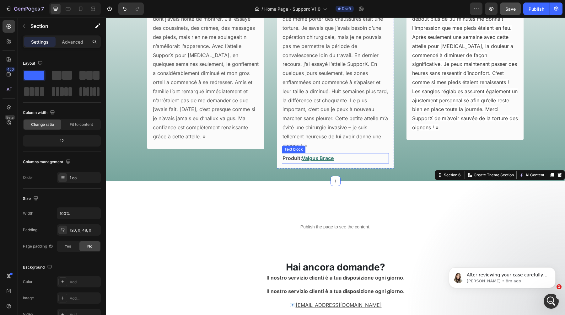
click at [345, 160] on p "Produit: Valgux Brace" at bounding box center [336, 158] width 106 height 9
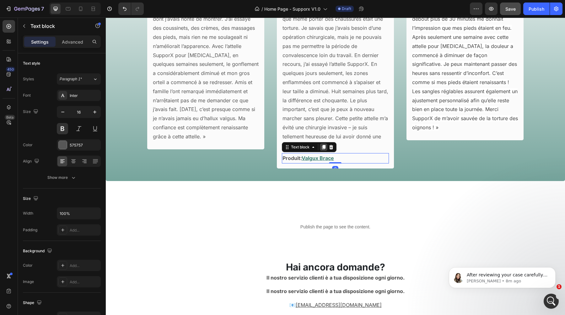
click at [324, 149] on icon at bounding box center [323, 147] width 3 height 4
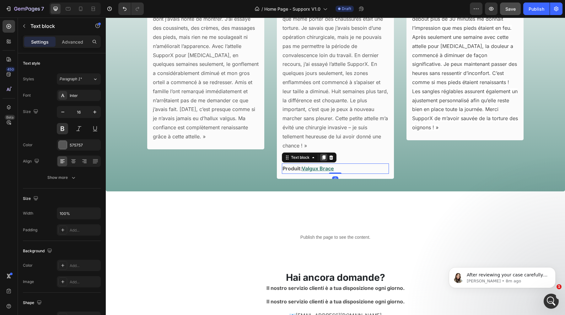
click at [324, 157] on icon at bounding box center [323, 157] width 3 height 4
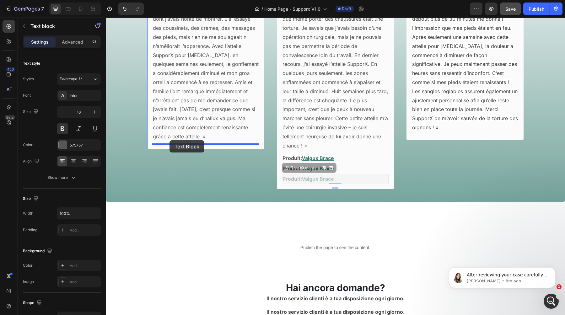
drag, startPoint x: 295, startPoint y: 169, endPoint x: 170, endPoint y: 140, distance: 128.6
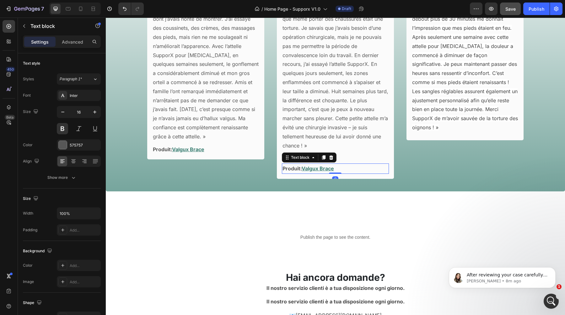
click at [349, 170] on p "Produit: Valgux Brace" at bounding box center [336, 168] width 106 height 9
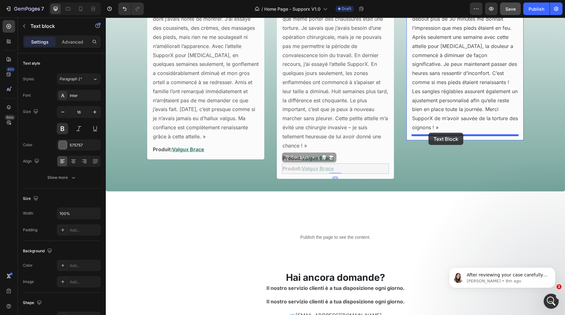
drag, startPoint x: 296, startPoint y: 158, endPoint x: 429, endPoint y: 133, distance: 134.8
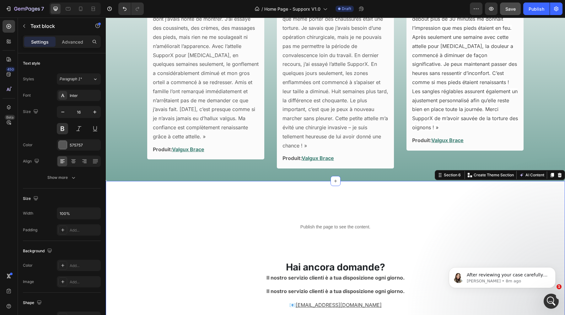
click at [415, 186] on div "Publish the page to see the content. Custom Code Hai ancora domande? Heading Il…" at bounding box center [335, 253] width 459 height 144
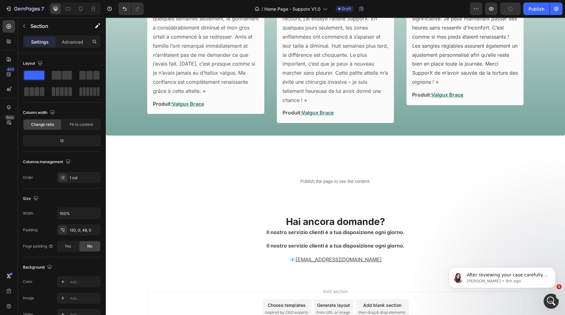
scroll to position [933, 0]
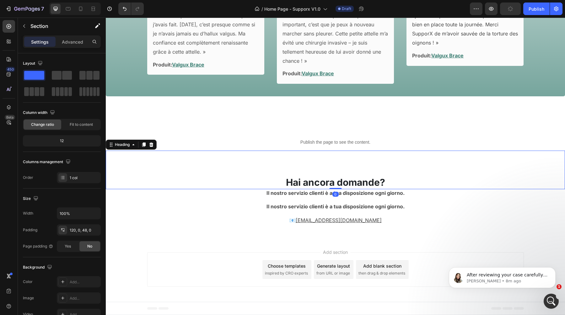
click at [327, 183] on h2 "Hai ancora domande?" at bounding box center [335, 183] width 459 height 14
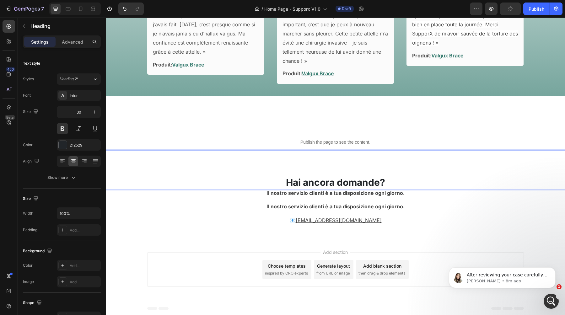
click at [327, 183] on h2 "Hai ancora domande?" at bounding box center [335, 183] width 459 height 14
click at [327, 183] on p "Hai ancora domande?" at bounding box center [335, 182] width 458 height 12
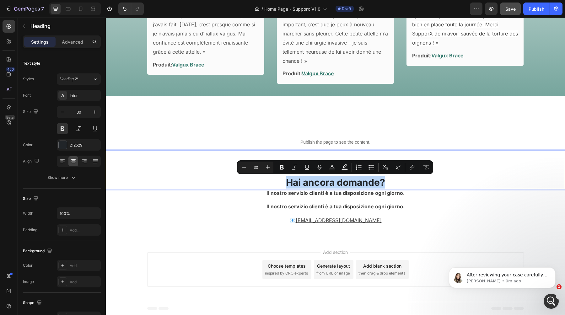
click at [323, 181] on p "Hai ancora domande?" at bounding box center [335, 182] width 458 height 12
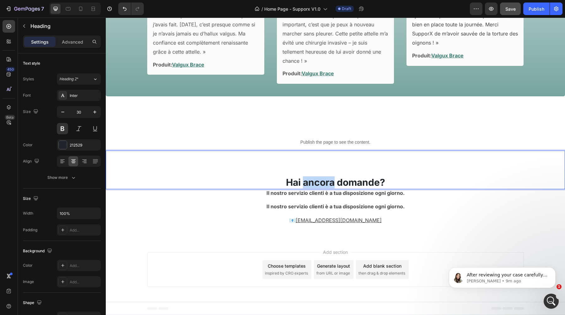
click at [323, 181] on p "Hai ancora domande?" at bounding box center [335, 182] width 458 height 12
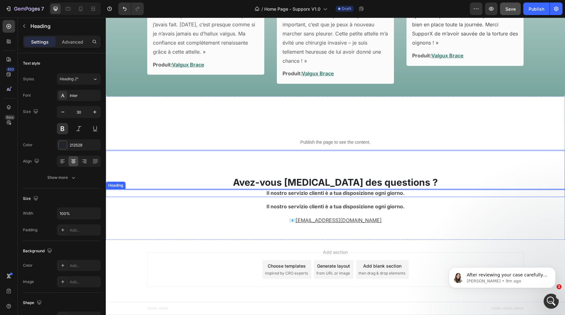
click at [314, 190] on strong "Il nostro servizio clienti è a tua disposizione ogni giorno." at bounding box center [336, 193] width 138 height 6
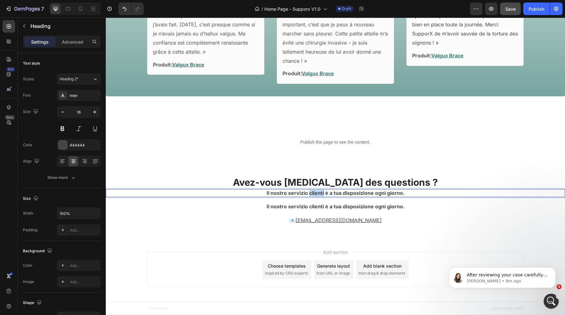
click at [315, 190] on strong "Il nostro servizio clienti è a tua disposizione ogni giorno." at bounding box center [336, 193] width 138 height 6
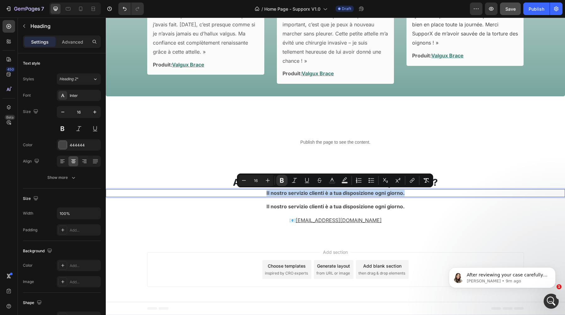
click at [288, 196] on strong "Il nostro servizio clienti è a tua disposizione ogni giorno." at bounding box center [336, 193] width 138 height 6
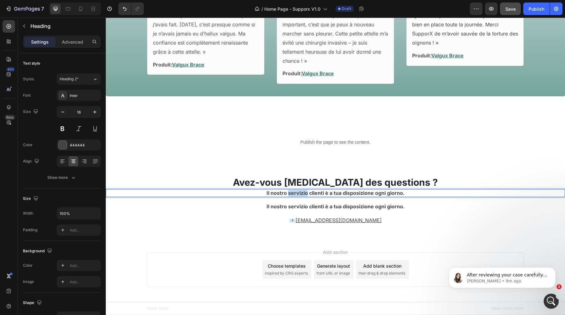
click at [288, 196] on strong "Il nostro servizio clienti è a tua disposizione ogni giorno." at bounding box center [336, 193] width 138 height 6
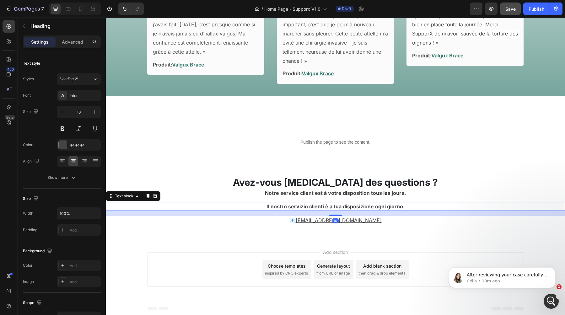
click at [299, 208] on strong "Il nostro servizio clienti è a tua disposizione ogni giorno." at bounding box center [336, 206] width 138 height 6
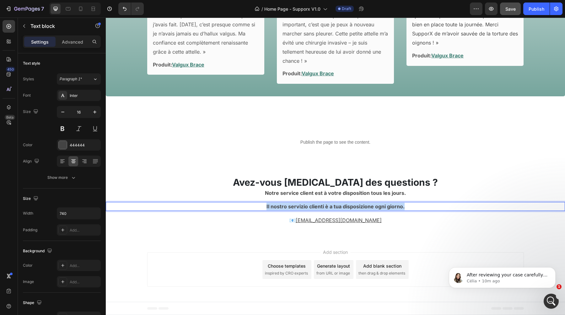
click at [299, 208] on strong "Il nostro servizio clienti è a tua disposizione ogni giorno." at bounding box center [336, 206] width 138 height 6
click at [321, 207] on strong "Du [DATE] au [DATE] : 08h00 à 17h30" at bounding box center [336, 206] width 92 height 6
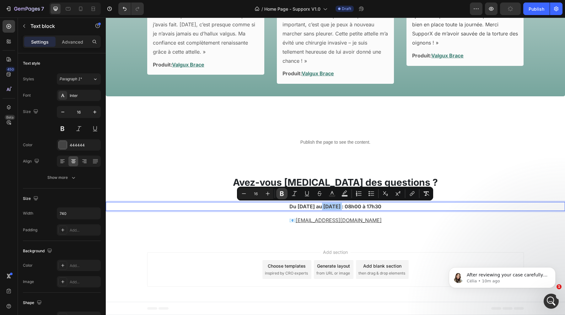
click at [282, 193] on icon "Editor contextual toolbar" at bounding box center [282, 194] width 4 height 5
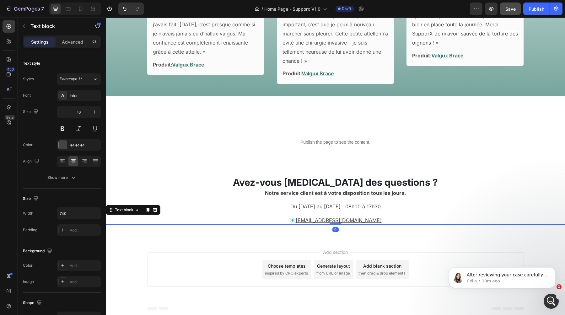
click at [259, 216] on div "📧 [EMAIL_ADDRESS][DOMAIN_NAME]" at bounding box center [336, 220] width 232 height 9
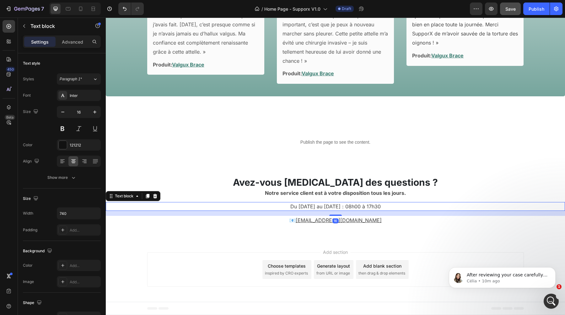
click at [309, 207] on p "Du [DATE] au [DATE] : 08h00 à 17h30" at bounding box center [335, 207] width 231 height 8
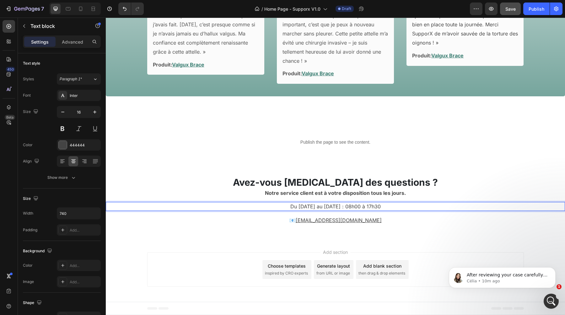
click at [309, 207] on p "Du [DATE] au [DATE] : 08h00 à 17h30" at bounding box center [335, 207] width 231 height 8
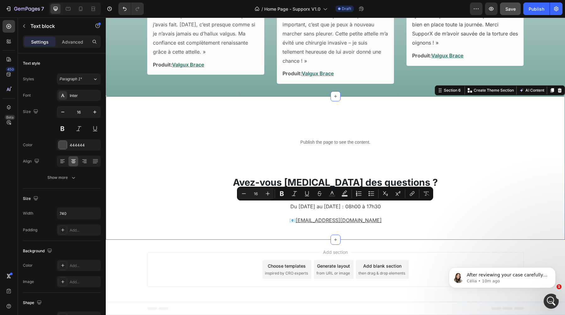
click at [272, 230] on div "Publish the page to see the content. Custom Code Avez-vous [MEDICAL_DATA] des q…" at bounding box center [335, 168] width 459 height 144
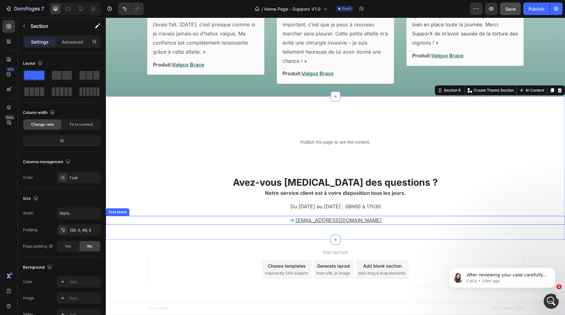
click at [361, 223] on p "📧 [EMAIL_ADDRESS][DOMAIN_NAME]" at bounding box center [335, 221] width 231 height 8
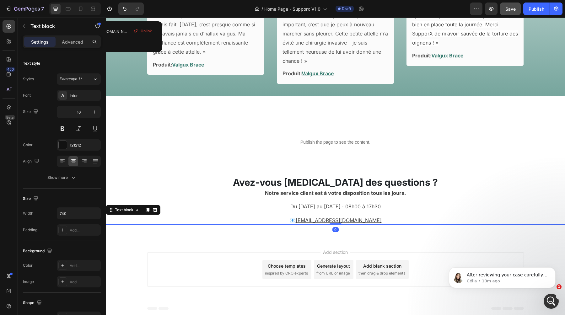
click at [361, 223] on p "📧 [EMAIL_ADDRESS][DOMAIN_NAME]" at bounding box center [335, 221] width 231 height 8
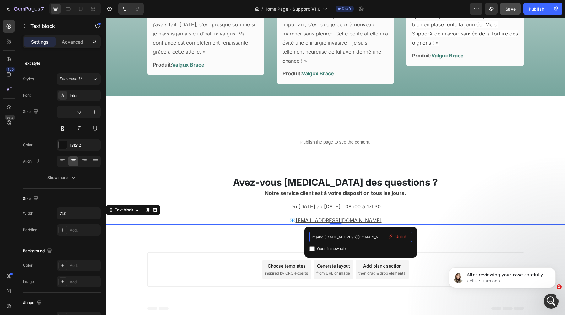
drag, startPoint x: 369, startPoint y: 239, endPoint x: 325, endPoint y: 239, distance: 44.0
click at [325, 239] on input "mailto:[EMAIL_ADDRESS][DOMAIN_NAME]" at bounding box center [361, 237] width 102 height 10
drag, startPoint x: 367, startPoint y: 236, endPoint x: 324, endPoint y: 238, distance: 43.0
click at [324, 238] on input "mailto:[EMAIL_ADDRESS][DOMAIN_NAME]" at bounding box center [361, 237] width 102 height 10
type input "mailto:[EMAIL_ADDRESS][DOMAIN_NAME]"
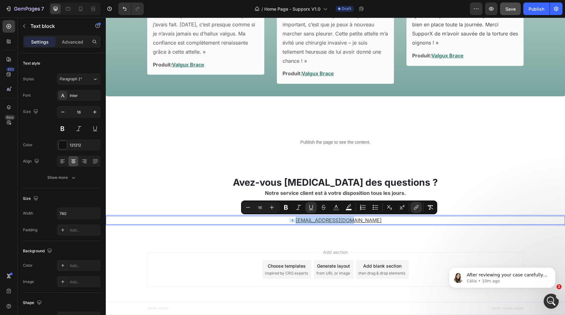
drag, startPoint x: 367, startPoint y: 220, endPoint x: 313, endPoint y: 224, distance: 53.5
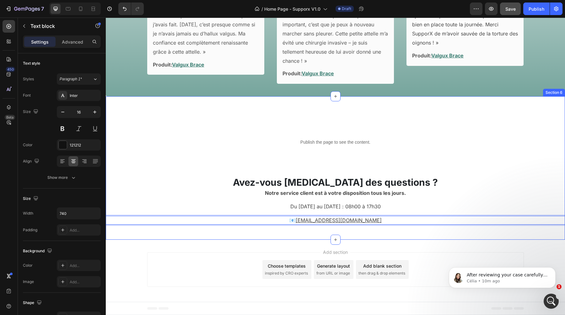
click at [321, 230] on div "Publish the page to see the content. Custom Code Avez-vous [MEDICAL_DATA] des q…" at bounding box center [335, 168] width 459 height 144
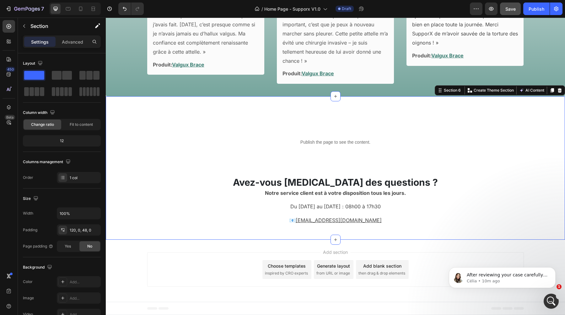
click at [510, 10] on span "Save" at bounding box center [511, 8] width 10 height 5
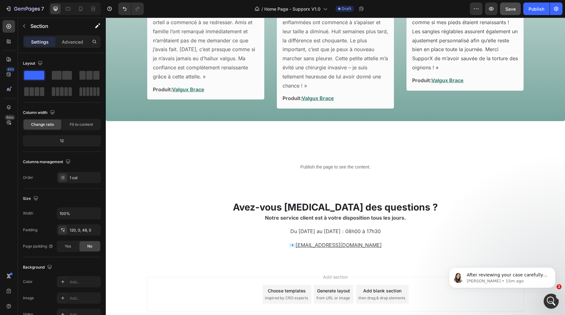
scroll to position [907, 0]
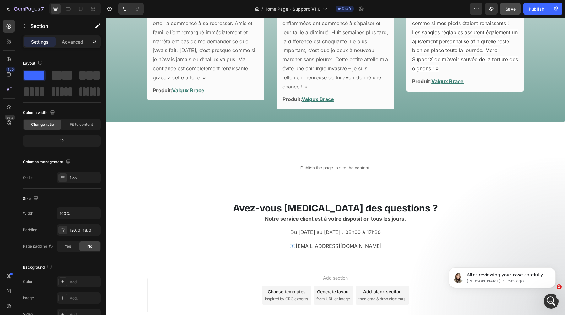
click at [507, 14] on button "Save" at bounding box center [510, 9] width 21 height 13
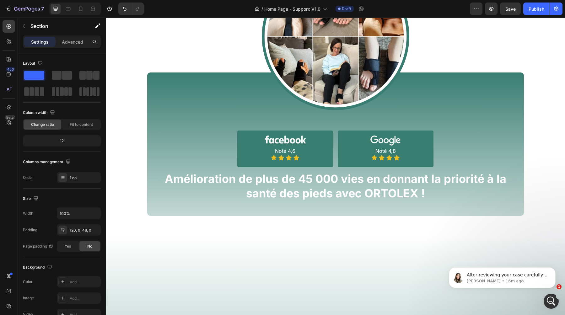
scroll to position [0, 0]
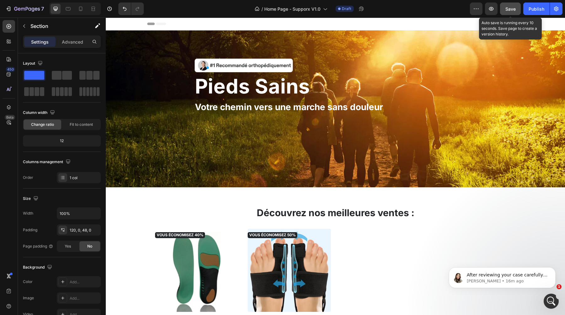
click at [509, 13] on button "Save" at bounding box center [510, 9] width 21 height 13
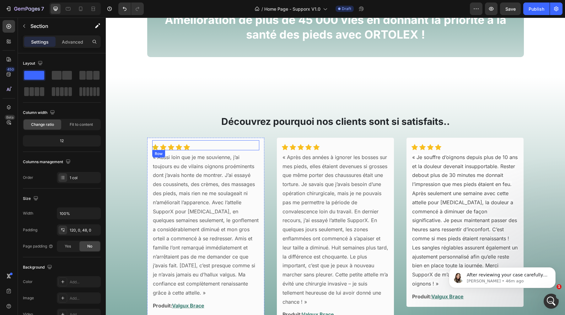
scroll to position [933, 0]
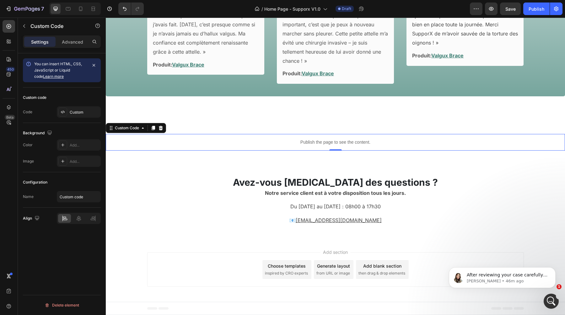
click at [338, 140] on p "Publish the page to see the content." at bounding box center [335, 142] width 459 height 7
click at [82, 110] on div "Custom" at bounding box center [85, 113] width 30 height 6
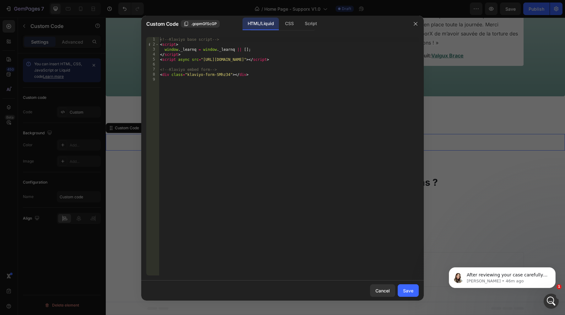
click at [276, 79] on div "<!-- Klaviyo base script --> < script > window . _learnq = window . _learnq || …" at bounding box center [289, 161] width 260 height 249
paste textarea "<div class="klaviyo-form-WKHgFj"></div>"
drag, startPoint x: 255, startPoint y: 76, endPoint x: 163, endPoint y: 75, distance: 91.4
click at [163, 75] on div "<!-- Klaviyo base script --> < script > window . _learnq = window . _learnq || …" at bounding box center [290, 161] width 258 height 249
paste textarea "WKHgFj"
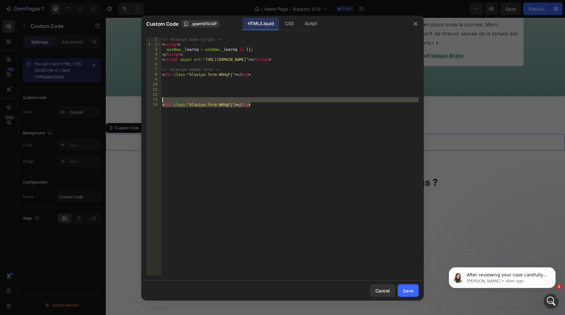
drag, startPoint x: 263, startPoint y: 110, endPoint x: 165, endPoint y: 99, distance: 97.9
click at [165, 99] on div "<!-- Klaviyo base script --> < script > window . _learnq = window . _learnq || …" at bounding box center [290, 161] width 258 height 249
type textarea "<div class="klaviyo-form-WKHgFj"></div>"
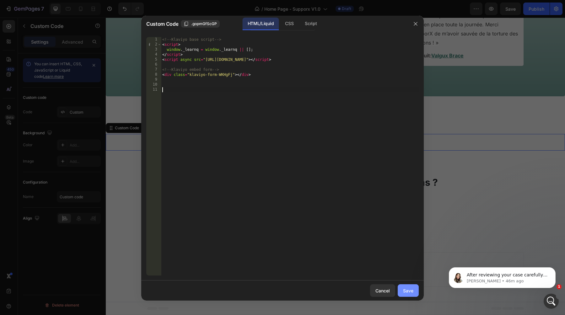
click at [409, 291] on div "Save" at bounding box center [408, 291] width 10 height 7
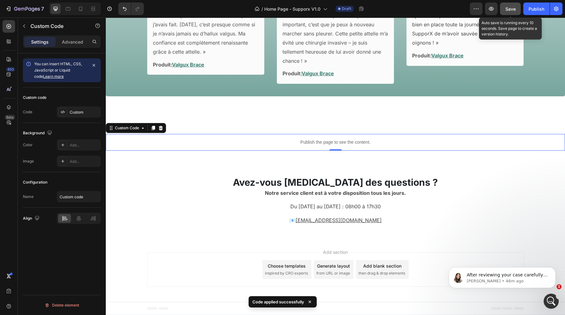
click at [509, 13] on button "Save" at bounding box center [510, 9] width 21 height 13
click at [492, 12] on icon "button" at bounding box center [491, 9] width 6 height 6
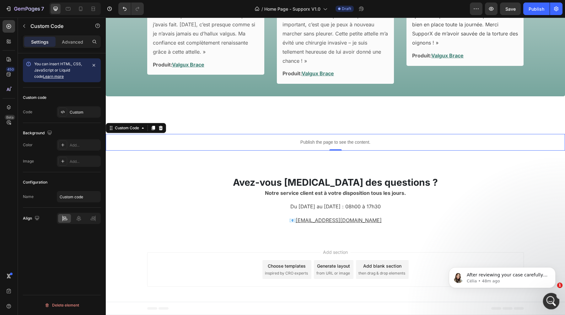
click at [549, 306] on div "Open Intercom Messenger" at bounding box center [550, 300] width 21 height 21
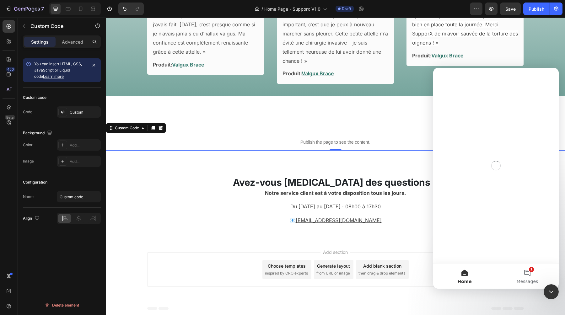
scroll to position [0, 0]
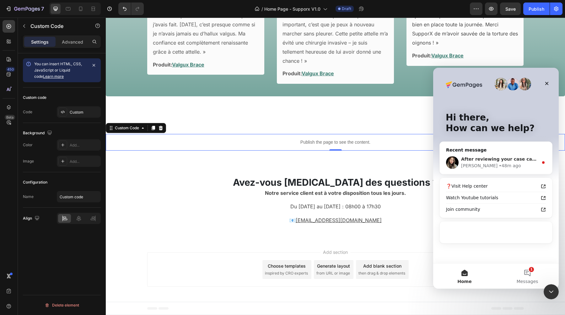
click at [498, 166] on div "Célia • 48m ago" at bounding box center [499, 166] width 77 height 7
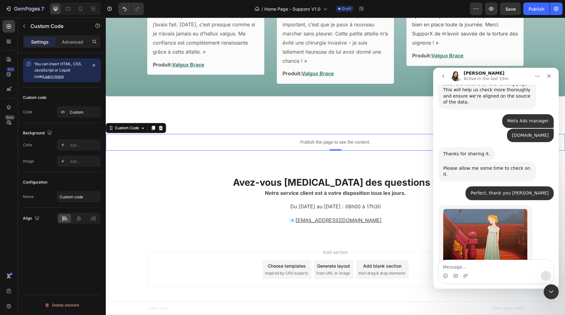
scroll to position [1620, 0]
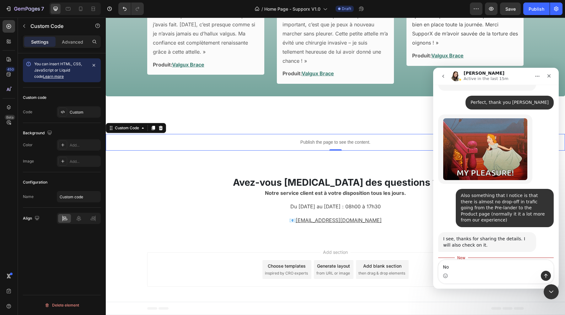
type textarea "N"
type textarea "Okay thank you!"
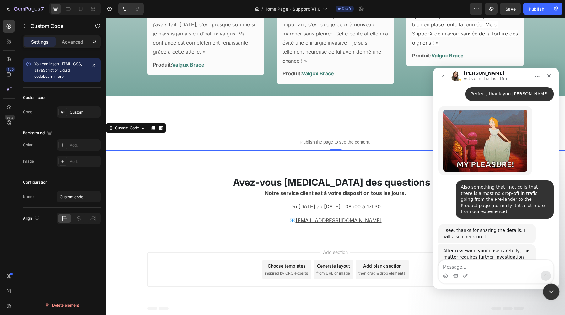
click at [546, 289] on div "Close Intercom Messenger" at bounding box center [550, 291] width 15 height 15
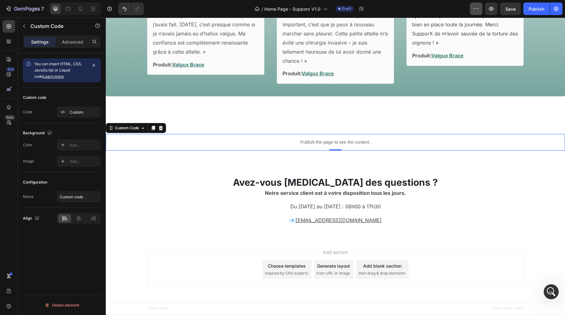
click at [477, 9] on icon "button" at bounding box center [476, 9] width 6 height 6
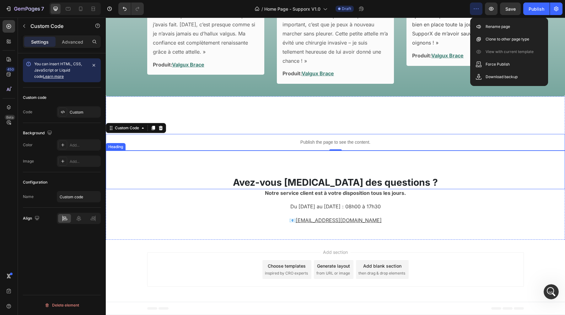
click at [472, 178] on h2 "Avez-vous [MEDICAL_DATA] des questions ?" at bounding box center [335, 183] width 459 height 14
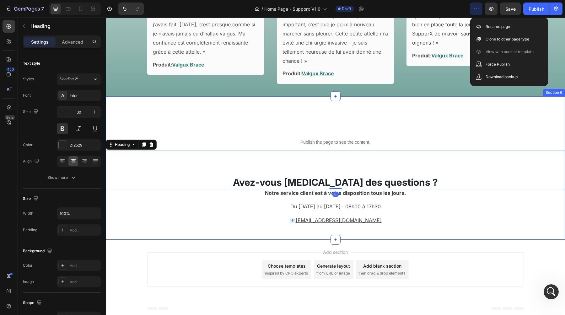
click at [402, 124] on div "Publish the page to see the content. Custom Code Avez-vous [MEDICAL_DATA] des q…" at bounding box center [335, 168] width 459 height 144
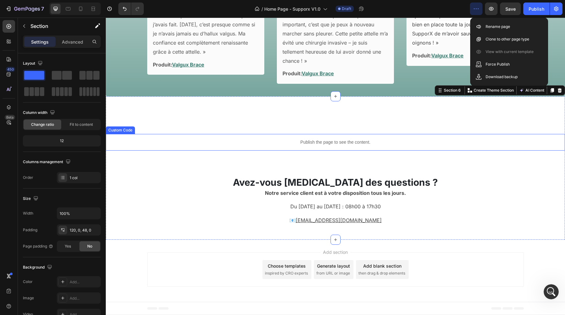
click at [337, 145] on p "Publish the page to see the content." at bounding box center [335, 142] width 459 height 7
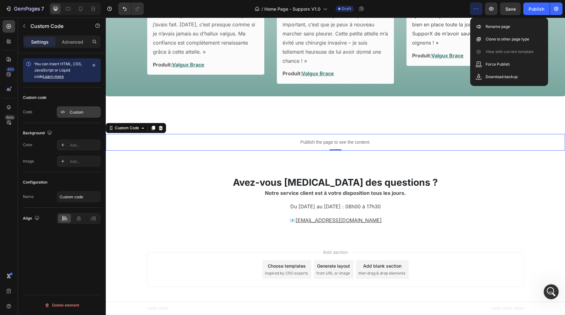
click at [75, 116] on div "Custom" at bounding box center [79, 111] width 44 height 11
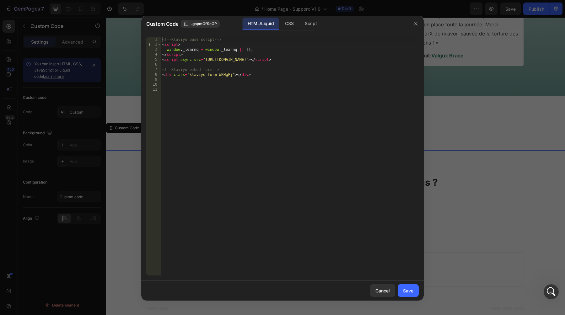
click at [252, 92] on div "<!-- Klaviyo base script --> < script > window . _learnq = window . _learnq || …" at bounding box center [290, 161] width 258 height 249
click at [247, 85] on div "<!-- Klaviyo base script --> < script > window . _learnq = window . _learnq || …" at bounding box center [290, 161] width 258 height 249
drag, startPoint x: 258, startPoint y: 75, endPoint x: 162, endPoint y: 75, distance: 96.4
click at [162, 75] on div "<!-- Klaviyo base script --> < script > window . _learnq = window . _learnq || …" at bounding box center [290, 161] width 258 height 249
type textarea "<div class="klaviyo-form-WKHgFj"></div>"
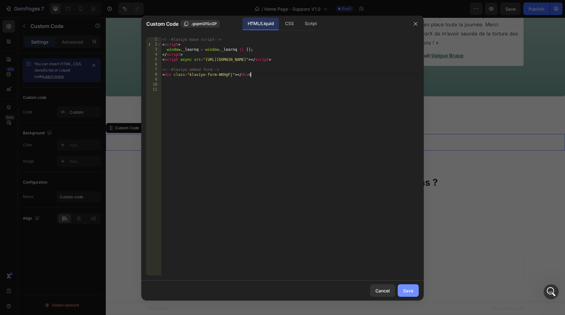
click at [408, 289] on div "Save" at bounding box center [408, 291] width 10 height 7
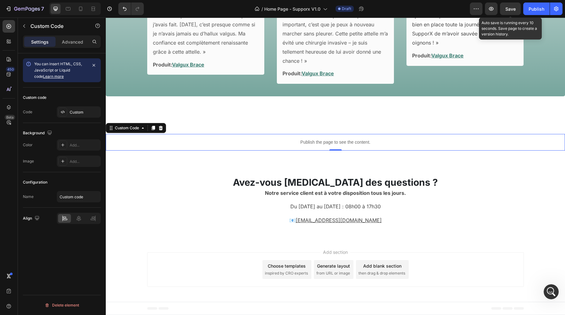
click at [507, 10] on span "Save" at bounding box center [511, 8] width 10 height 5
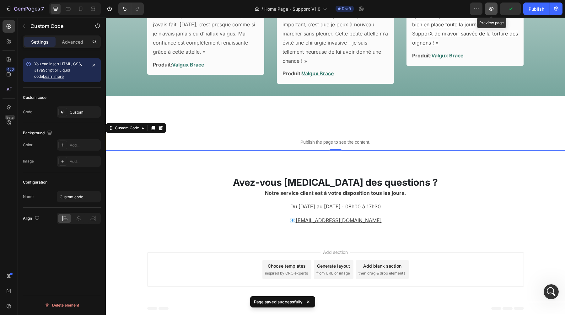
click at [495, 8] on button "button" at bounding box center [491, 9] width 13 height 13
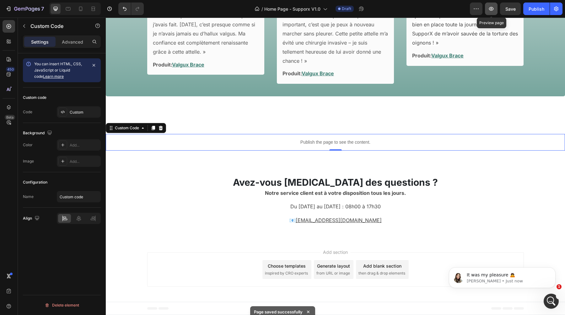
scroll to position [1647, 0]
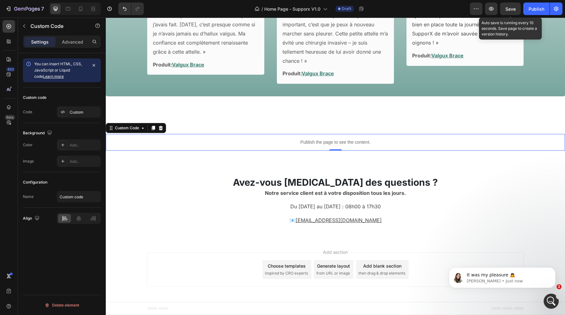
click at [509, 9] on span "Save" at bounding box center [511, 8] width 10 height 5
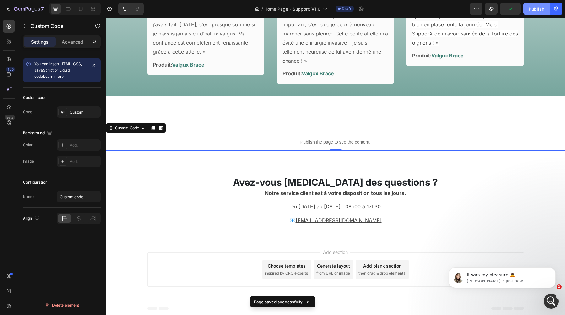
click at [534, 10] on div "Publish" at bounding box center [537, 9] width 16 height 7
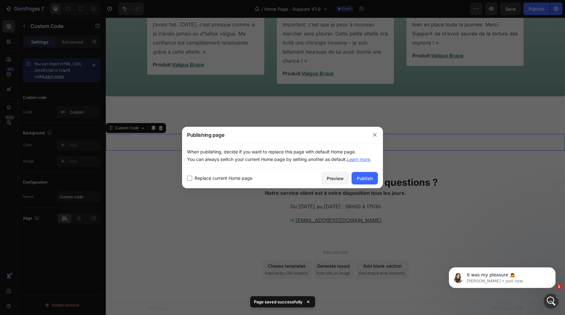
click at [187, 179] on input "checkbox" at bounding box center [189, 178] width 5 height 5
checkbox input "true"
click at [366, 179] on div "Publish" at bounding box center [365, 178] width 16 height 7
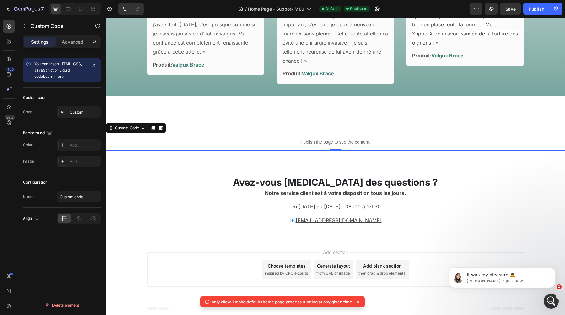
click at [510, 10] on span "Save" at bounding box center [511, 8] width 10 height 5
click at [533, 10] on div "Publish" at bounding box center [537, 9] width 16 height 7
click at [359, 302] on icon at bounding box center [358, 302] width 3 height 3
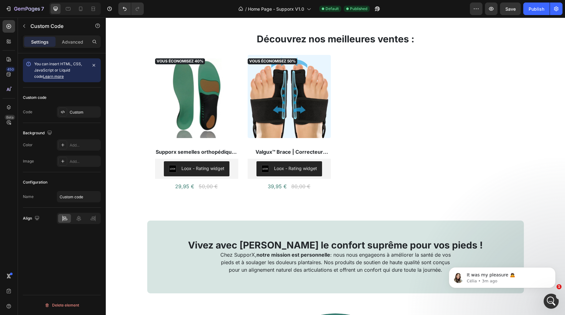
scroll to position [0, 0]
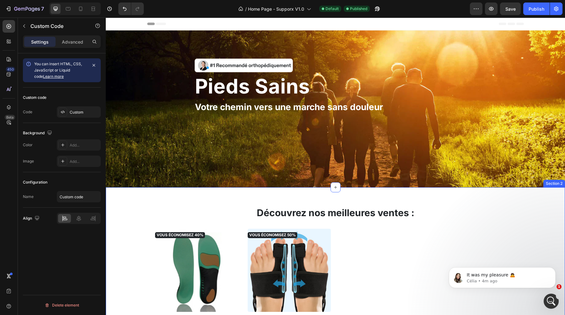
click at [444, 205] on div "Découvrez nos meilleures ventes : Heading VOUS ÉCONOMISEZ 40% Product Badge (P)…" at bounding box center [335, 285] width 459 height 197
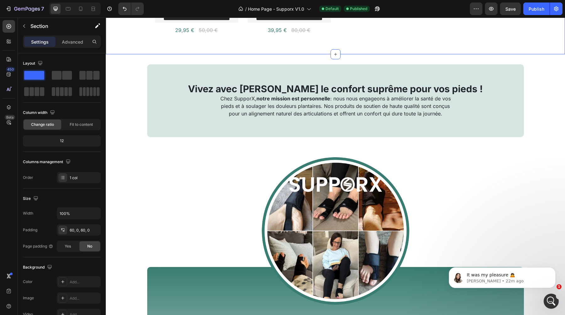
scroll to position [333, 0]
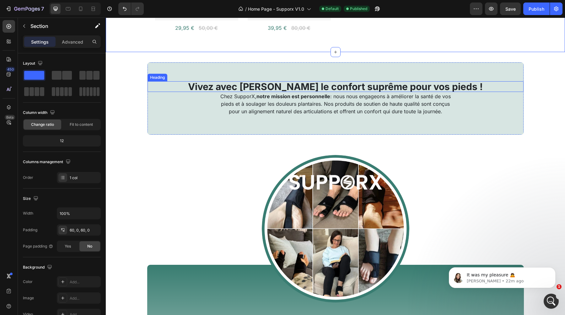
click at [332, 87] on h2 "Vivez avec [PERSON_NAME] le confort suprême pour vos pieds !" at bounding box center [336, 86] width 376 height 11
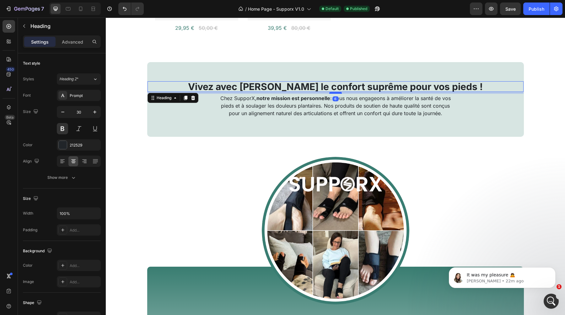
click at [337, 93] on div at bounding box center [335, 93] width 13 height 2
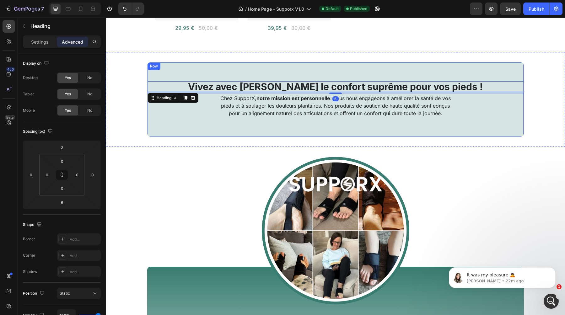
click at [205, 136] on div "Vivez avec [PERSON_NAME] le confort suprême pour vos pieds ! Heading 6 Chez Sup…" at bounding box center [335, 99] width 377 height 75
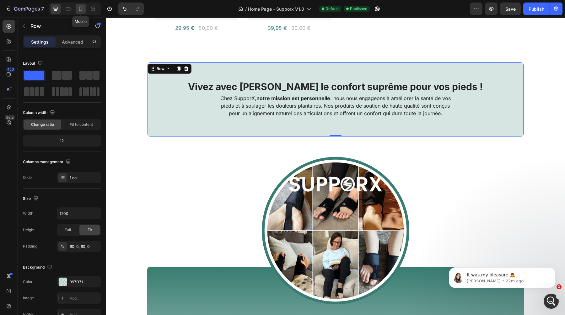
click at [80, 10] on icon at bounding box center [81, 9] width 6 height 6
type input "100%"
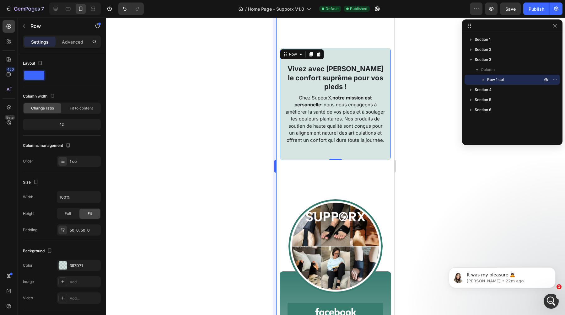
scroll to position [337, 0]
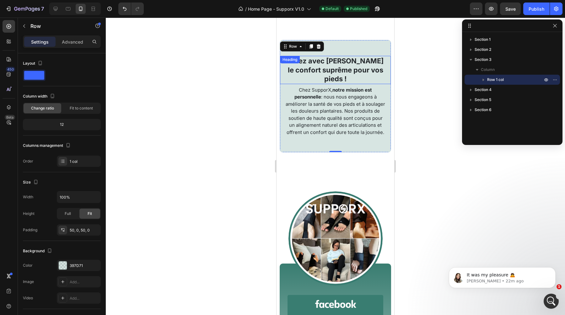
click at [326, 73] on h2 "Vivez avec [PERSON_NAME] le confort suprême pour vos pieds !" at bounding box center [335, 70] width 101 height 28
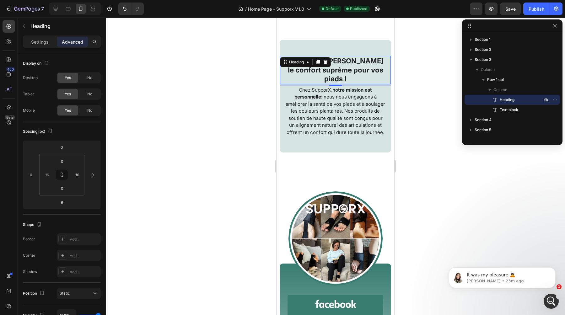
click at [332, 81] on h2 "Vivez avec [PERSON_NAME] le confort suprême pour vos pieds !" at bounding box center [335, 70] width 101 height 28
click at [332, 81] on p "Vivez avec [PERSON_NAME] le confort suprême pour vos pieds !" at bounding box center [336, 70] width 100 height 27
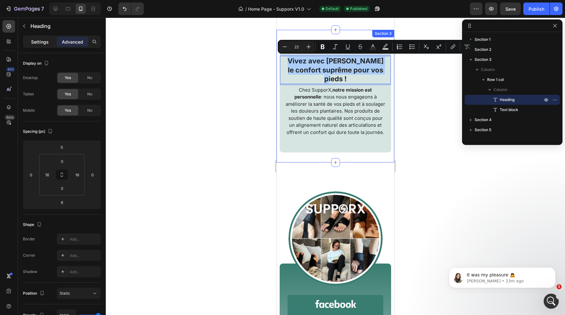
click at [30, 42] on div "Settings" at bounding box center [39, 42] width 31 height 10
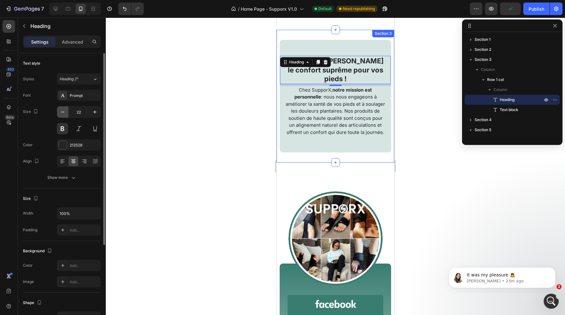
click at [63, 112] on icon "button" at bounding box center [63, 112] width 6 height 6
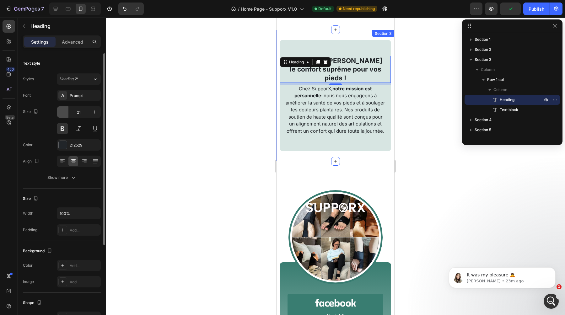
type input "20"
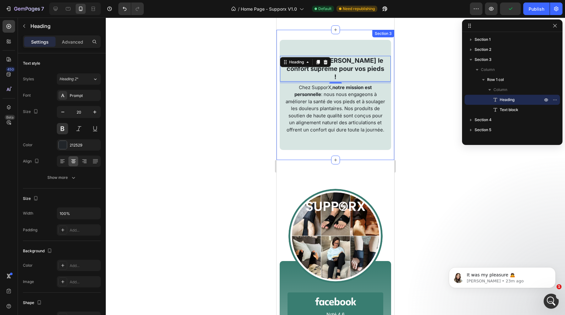
click at [157, 73] on div at bounding box center [335, 167] width 459 height 298
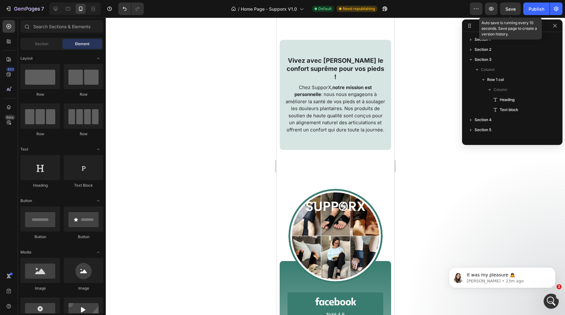
click at [513, 8] on span "Save" at bounding box center [511, 8] width 10 height 5
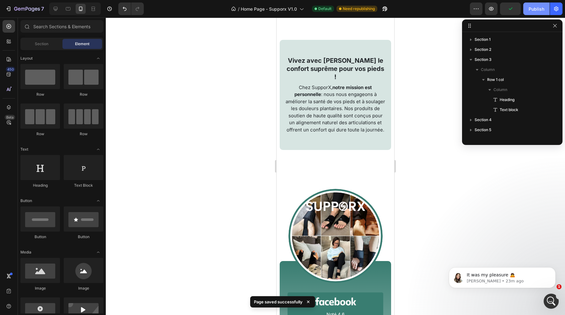
click at [533, 8] on div "Publish" at bounding box center [537, 9] width 16 height 7
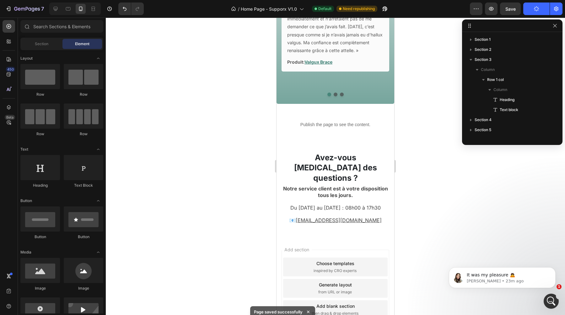
scroll to position [914, 0]
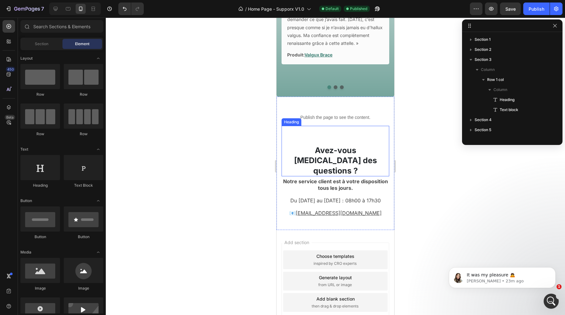
click at [334, 154] on h2 "Avez-vous [MEDICAL_DATA] des questions ?" at bounding box center [336, 161] width 108 height 32
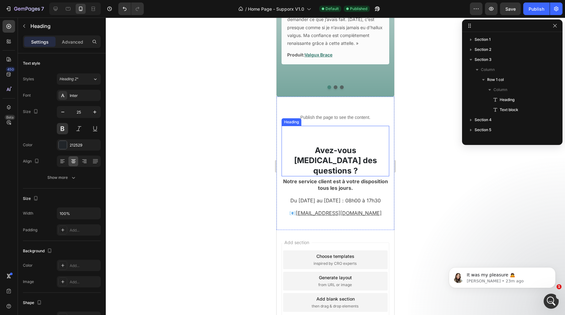
scroll to position [67, 0]
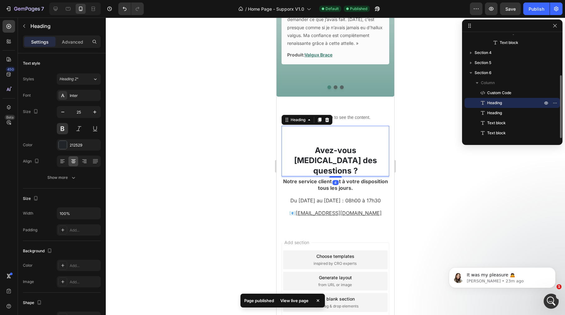
click at [317, 155] on h2 "Avez-vous [MEDICAL_DATA] des questions ?" at bounding box center [336, 161] width 108 height 32
click at [317, 155] on p "Avez-vous [MEDICAL_DATA] des questions ?" at bounding box center [335, 160] width 106 height 31
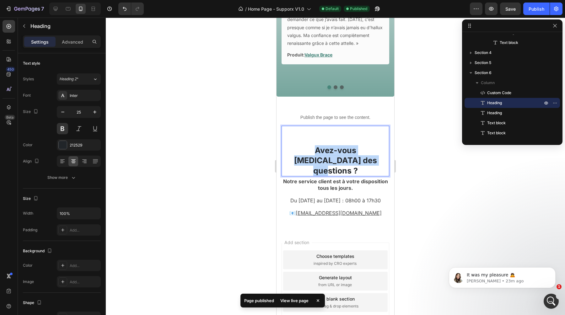
click at [317, 155] on p "Avez-vous [MEDICAL_DATA] des questions ?" at bounding box center [335, 160] width 106 height 31
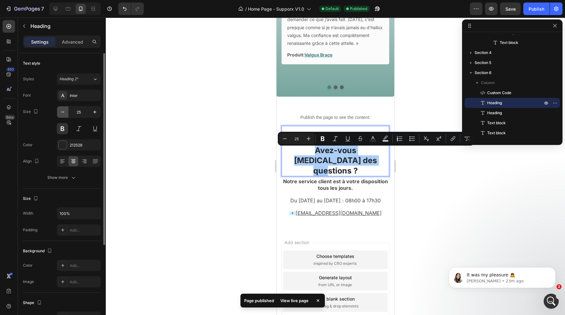
click at [59, 114] on button "button" at bounding box center [62, 111] width 11 height 11
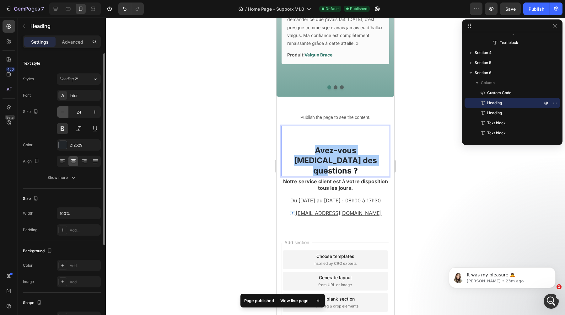
click at [59, 114] on button "button" at bounding box center [62, 111] width 11 height 11
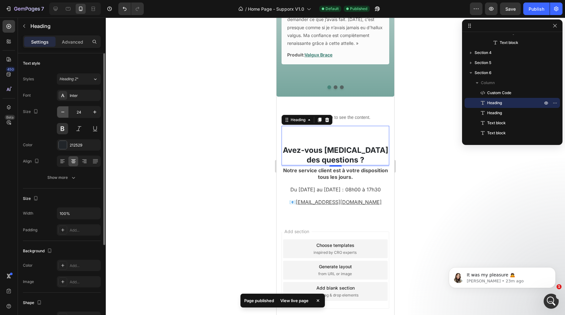
type input "23"
click at [172, 133] on div at bounding box center [335, 167] width 459 height 298
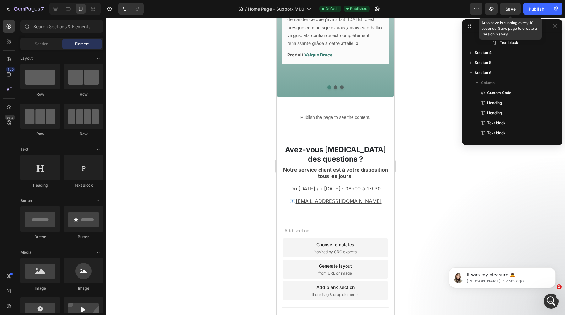
click at [515, 11] on span "Save" at bounding box center [511, 8] width 10 height 5
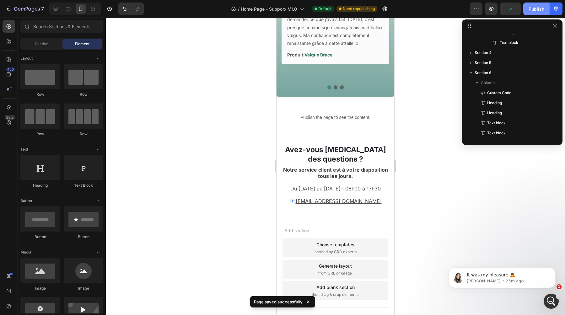
click at [532, 9] on div "Publish" at bounding box center [537, 9] width 16 height 7
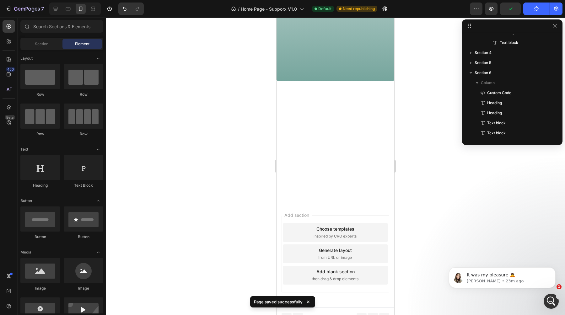
scroll to position [0, 0]
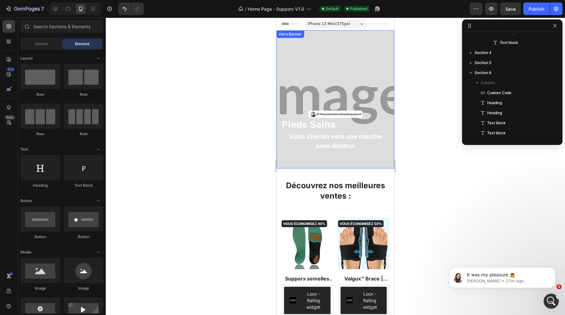
click at [301, 67] on div "Image Pieds Sains Heading Votre chemin vers une marche sans douleur Text block …" at bounding box center [335, 99] width 108 height 147
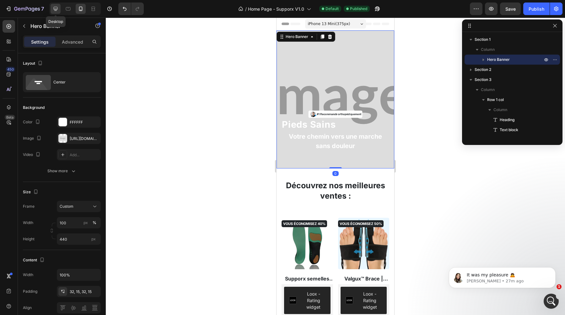
click at [51, 9] on div at bounding box center [56, 9] width 10 height 10
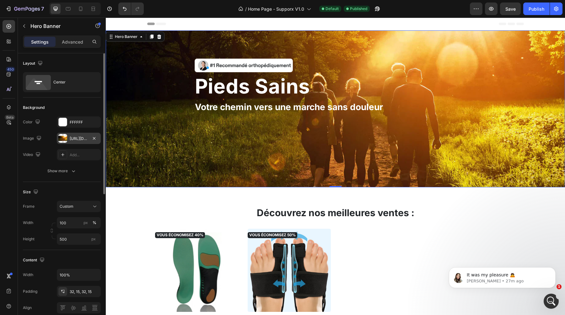
click at [76, 141] on div "[URL][DOMAIN_NAME]" at bounding box center [79, 139] width 18 height 6
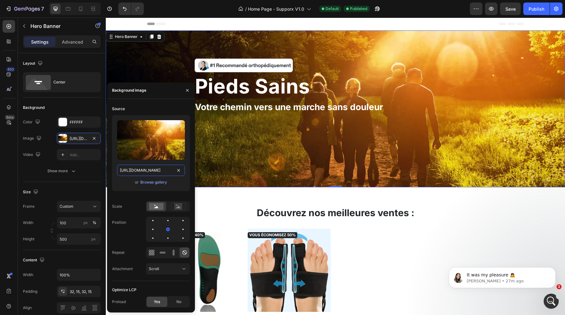
click at [155, 170] on input "[URL][DOMAIN_NAME]" at bounding box center [151, 170] width 68 height 11
click at [79, 10] on icon at bounding box center [81, 9] width 6 height 6
type input "440"
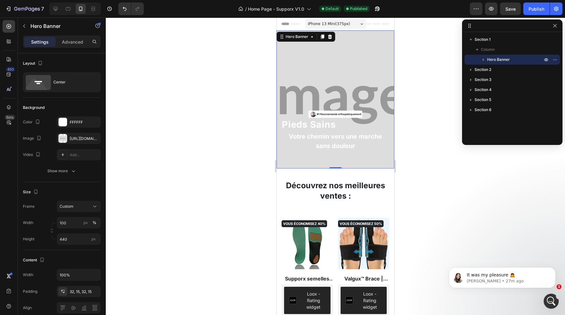
click at [308, 68] on div "Image Pieds Sains Heading Votre chemin vers une marche sans douleur Text block …" at bounding box center [335, 99] width 108 height 147
click at [81, 139] on div "[URL][DOMAIN_NAME]" at bounding box center [79, 139] width 18 height 6
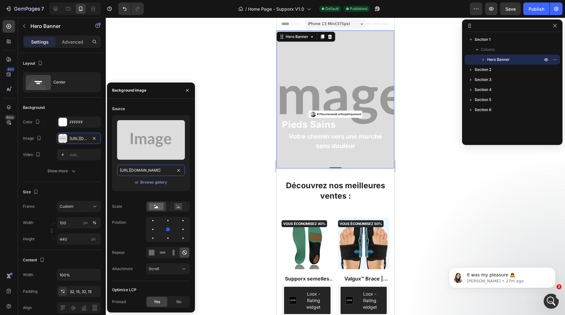
click at [144, 174] on input "[URL][DOMAIN_NAME]" at bounding box center [151, 170] width 68 height 11
paste input "[DOMAIN_NAME][URL]"
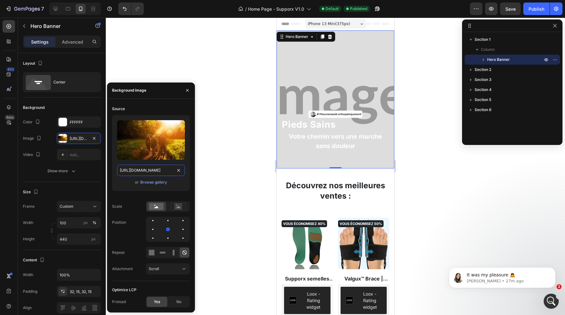
scroll to position [0, 196]
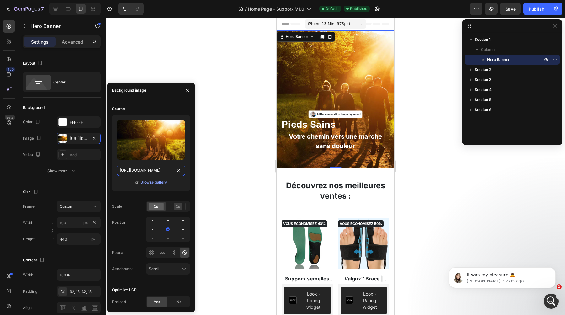
type input "[URL][DOMAIN_NAME]"
click at [122, 194] on div "Upload Image [URL][DOMAIN_NAME] or Browse gallery" at bounding box center [151, 155] width 78 height 81
click at [56, 183] on div "Size Frame Custom Width 100 px % Height 440 px" at bounding box center [62, 216] width 78 height 68
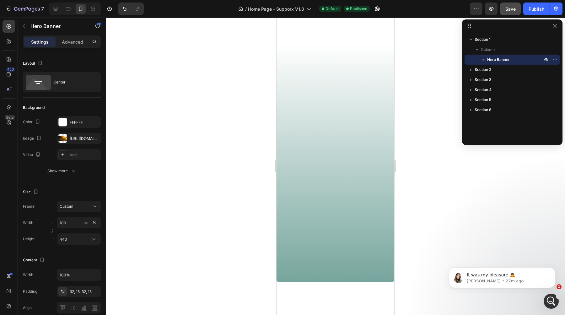
scroll to position [108, 0]
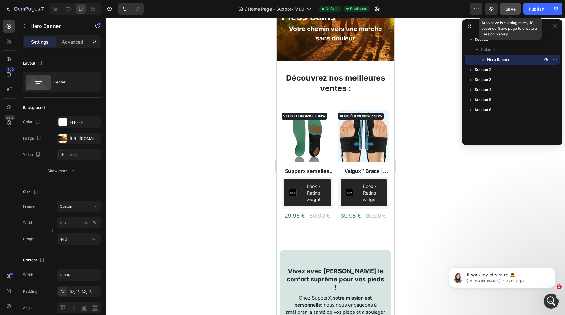
click at [515, 14] on button "Save" at bounding box center [510, 9] width 21 height 13
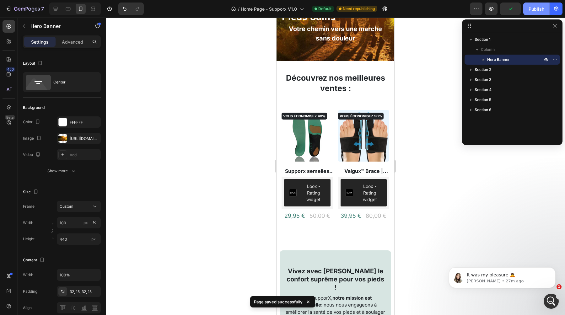
click at [531, 11] on div "Publish" at bounding box center [537, 9] width 16 height 7
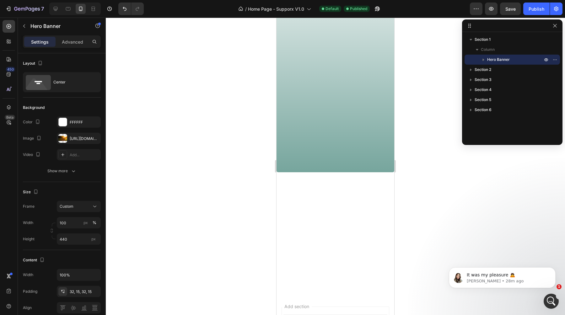
scroll to position [0, 0]
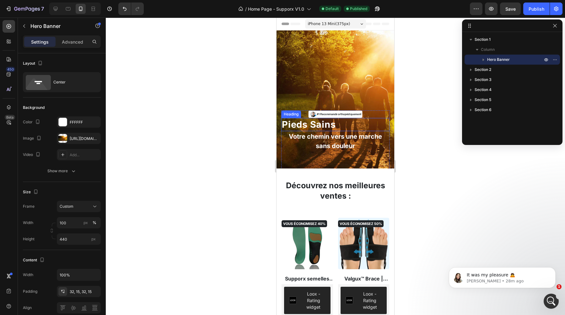
click at [320, 126] on h2 "Pieds Sains" at bounding box center [335, 124] width 108 height 13
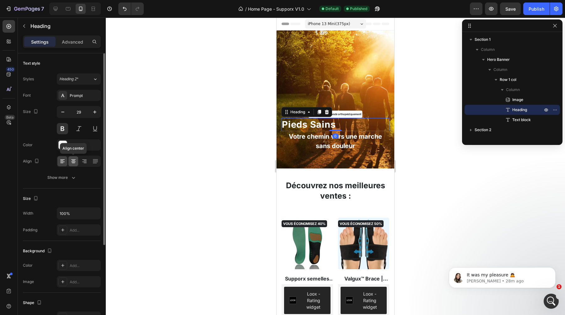
click at [74, 164] on icon at bounding box center [73, 161] width 6 height 6
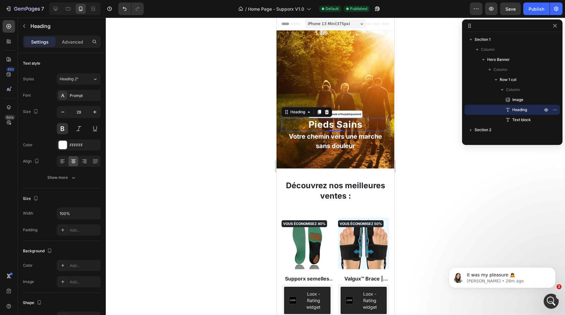
click at [189, 137] on div at bounding box center [335, 167] width 459 height 298
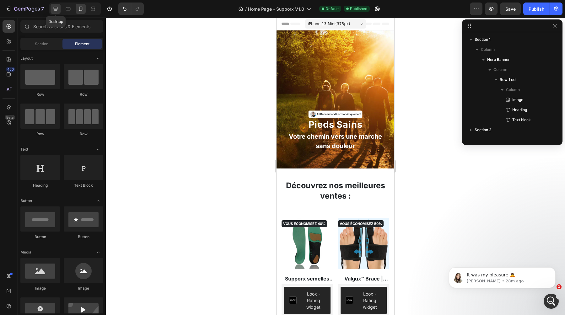
click at [57, 11] on icon at bounding box center [55, 9] width 6 height 6
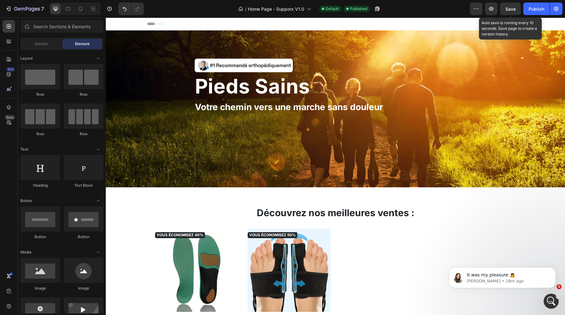
click at [510, 6] on span "Save" at bounding box center [511, 8] width 10 height 5
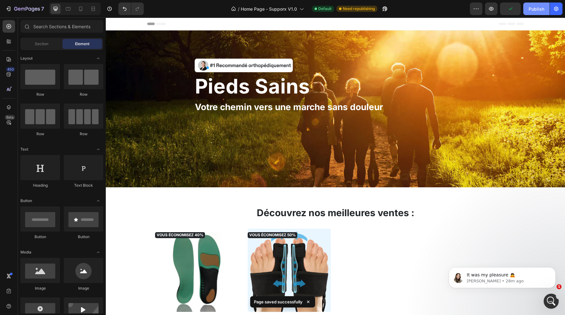
click at [531, 10] on div "Publish" at bounding box center [537, 9] width 16 height 7
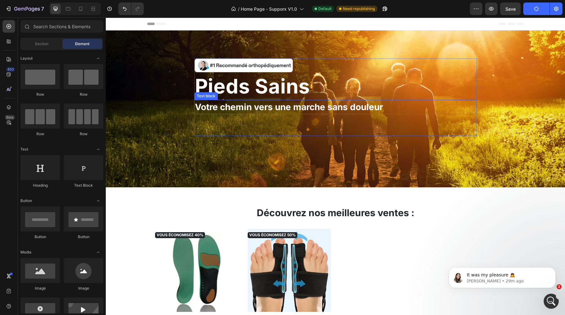
click at [322, 110] on strong "Votre chemin vers une marche sans douleur" at bounding box center [289, 107] width 188 height 11
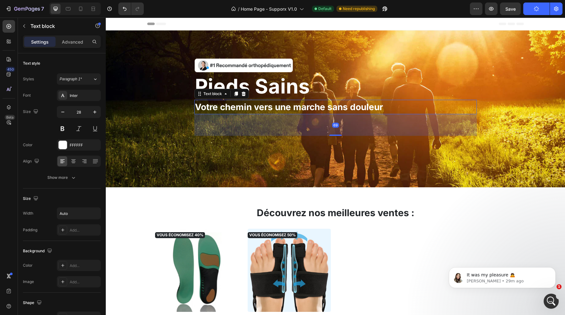
click at [328, 108] on strong "Votre chemin vers une marche sans douleur" at bounding box center [289, 107] width 188 height 11
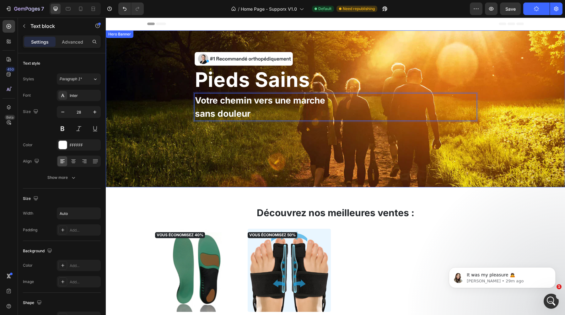
click at [166, 127] on div "Image Pieds Sains Heading Votre chemin vers une marche sans douleur Text block …" at bounding box center [336, 109] width 450 height 215
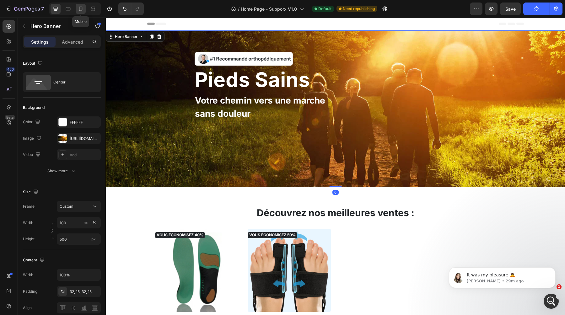
click at [79, 9] on icon at bounding box center [80, 9] width 3 height 4
type input "440"
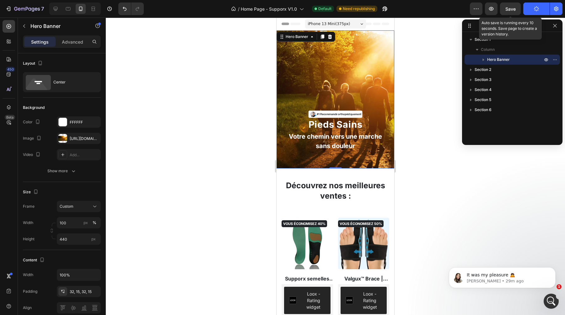
click at [509, 12] on div "Save" at bounding box center [511, 9] width 10 height 7
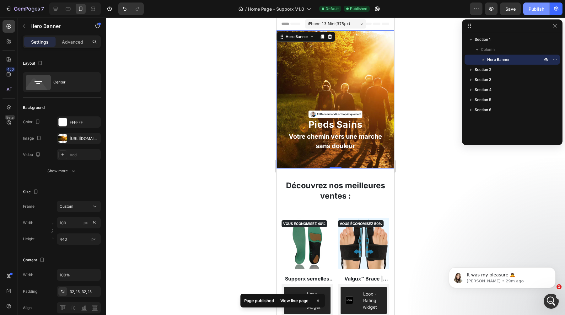
click at [533, 12] on div "Publish" at bounding box center [537, 9] width 16 height 7
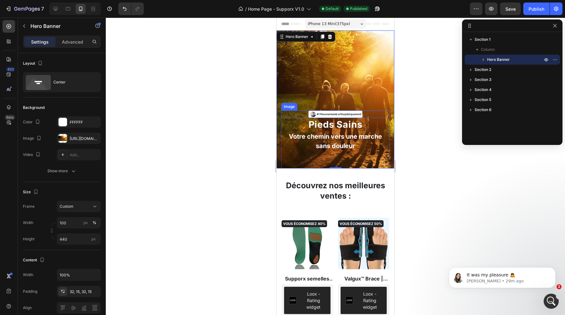
click at [339, 114] on img at bounding box center [335, 115] width 54 height 8
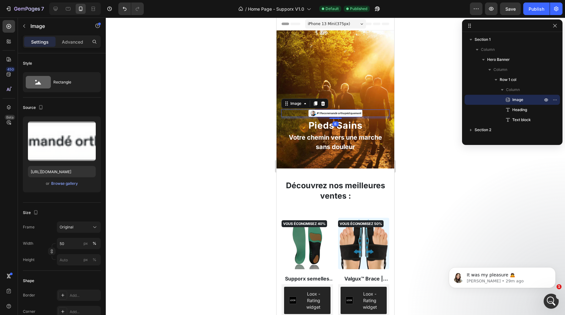
click at [337, 120] on div "Image 6 Pieds Sains Heading Votre chemin vers une marche sans douleur Text block" at bounding box center [335, 142] width 108 height 64
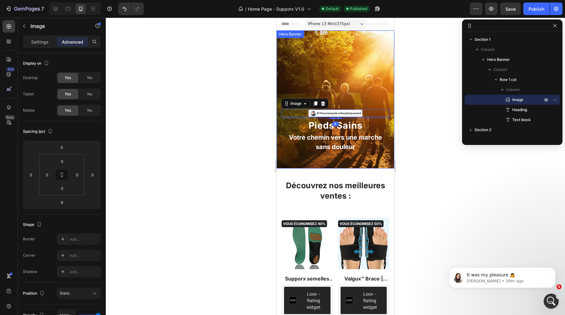
click at [259, 127] on div at bounding box center [335, 167] width 459 height 298
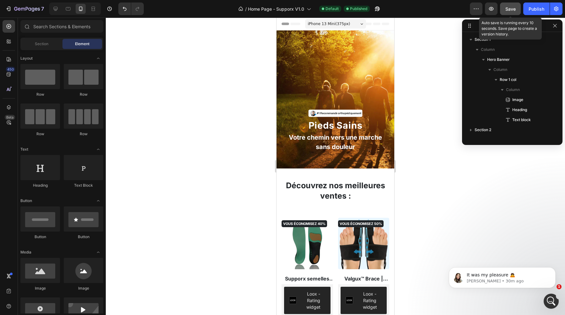
click at [518, 7] on button "Save" at bounding box center [510, 9] width 21 height 13
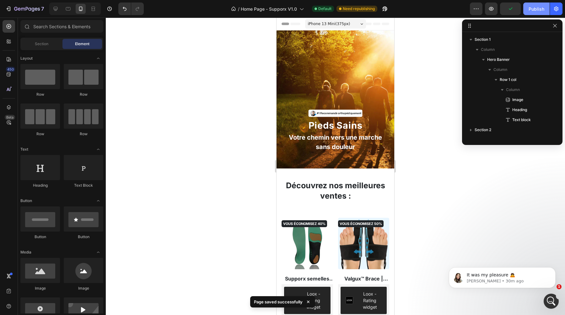
click at [533, 10] on div "Publish" at bounding box center [537, 9] width 16 height 7
